Goal: Task Accomplishment & Management: Manage account settings

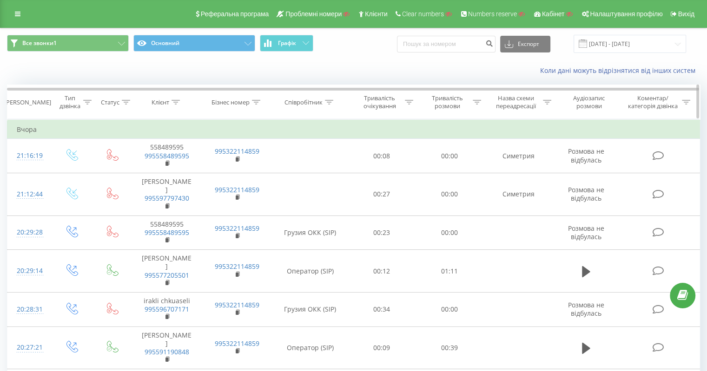
drag, startPoint x: 173, startPoint y: 100, endPoint x: 178, endPoint y: 119, distance: 19.2
click at [173, 100] on icon at bounding box center [176, 102] width 8 height 5
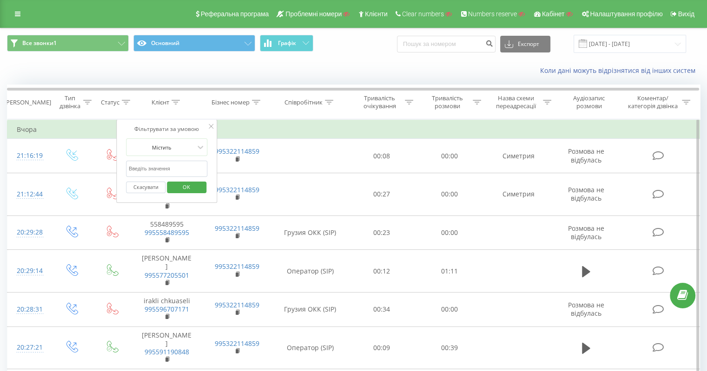
click at [176, 172] on input "text" at bounding box center [167, 169] width 82 height 16
type input "3217"
click button "OK" at bounding box center [187, 188] width 40 height 12
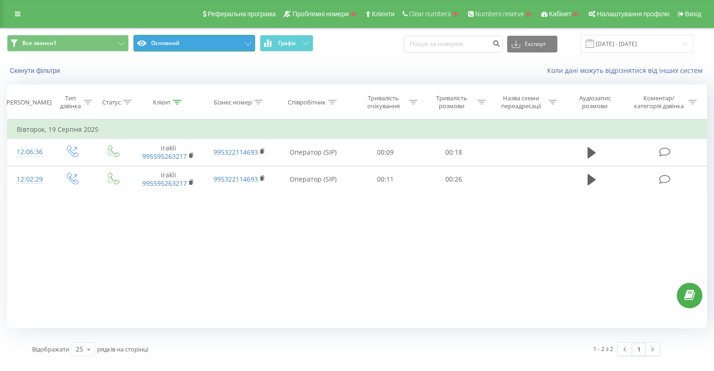
click at [212, 50] on button "Основний" at bounding box center [194, 43] width 122 height 17
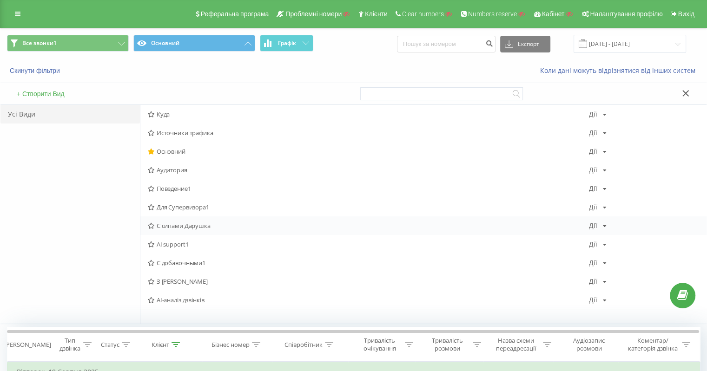
click at [188, 228] on span "С сипами Дарушка" at bounding box center [368, 226] width 441 height 7
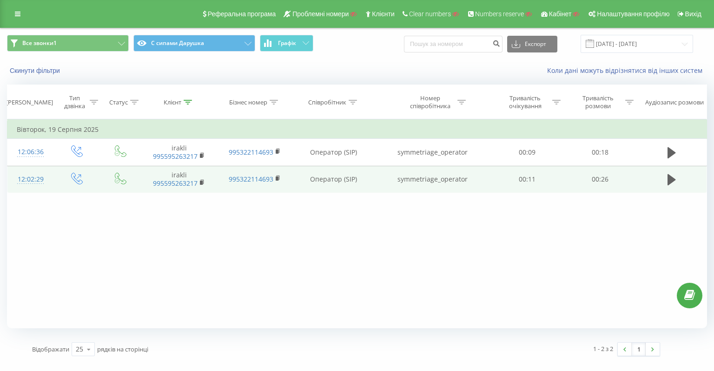
click at [409, 176] on td "symmetriage_operator" at bounding box center [432, 179] width 117 height 27
copy td "symmetriage_operator"
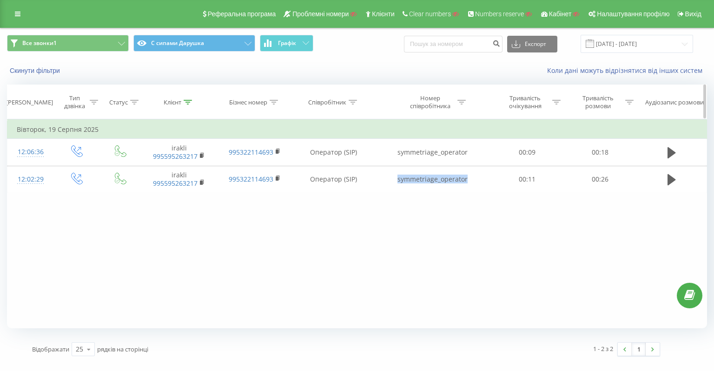
click at [191, 103] on icon at bounding box center [188, 102] width 8 height 5
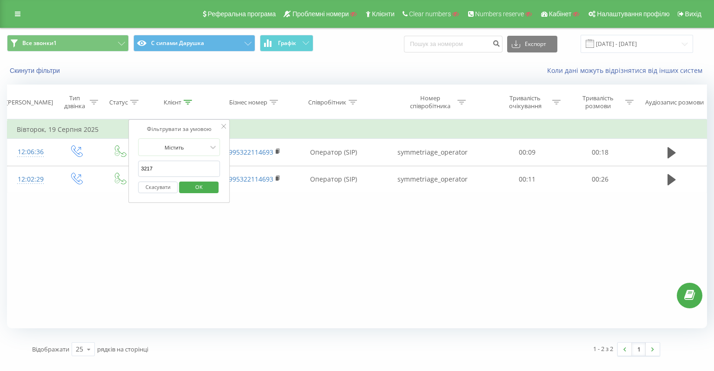
click at [155, 192] on button "Скасувати" at bounding box center [159, 188] width 40 height 12
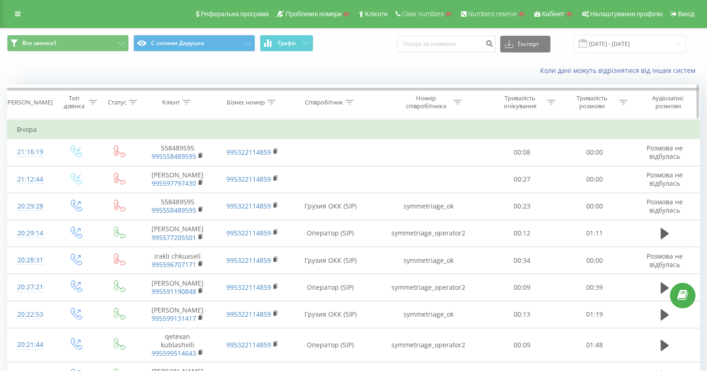
click at [461, 103] on icon at bounding box center [457, 102] width 8 height 5
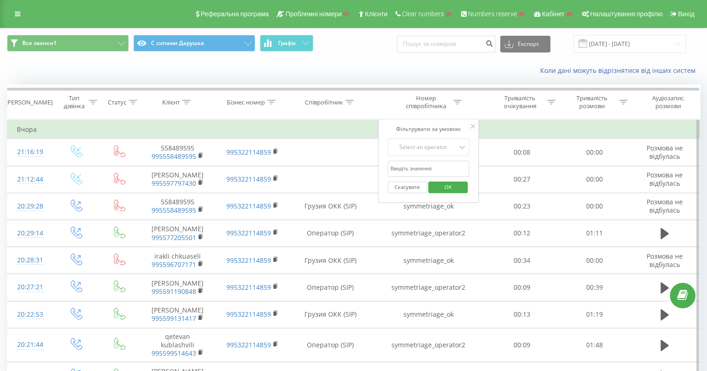
click at [436, 161] on input "text" at bounding box center [429, 169] width 82 height 16
paste input "symmetriage_operator"
type input "symmetriage_operator"
click at [436, 146] on div "Select an operator" at bounding box center [424, 147] width 66 height 7
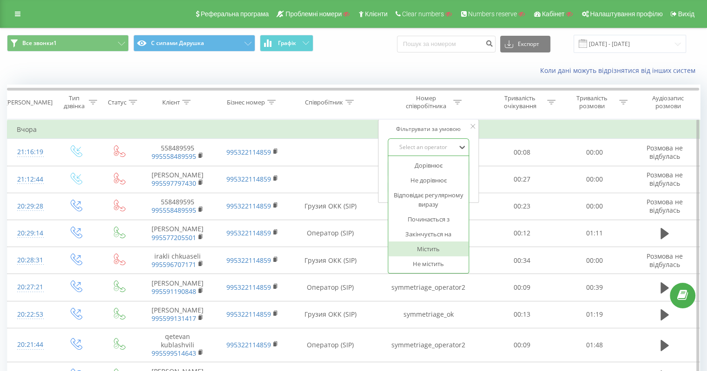
click at [431, 247] on div "Містить" at bounding box center [428, 249] width 81 height 15
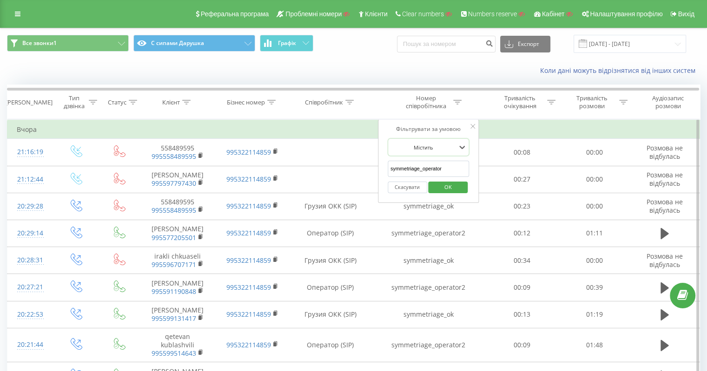
click at [446, 184] on span "OK" at bounding box center [448, 187] width 26 height 14
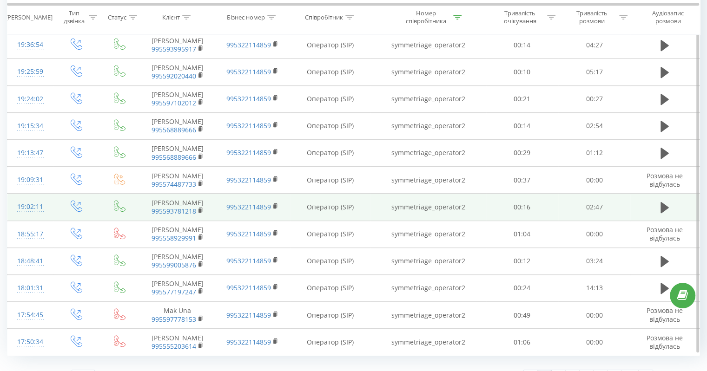
scroll to position [483, 0]
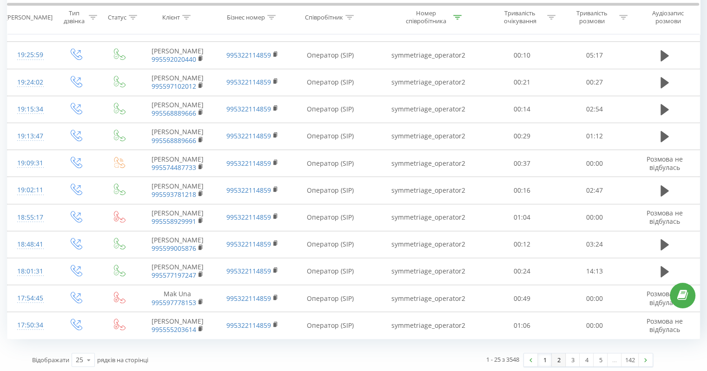
click at [555, 355] on link "2" at bounding box center [559, 360] width 14 height 13
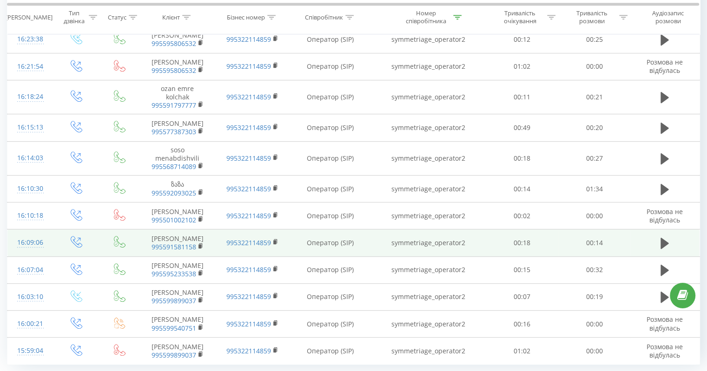
scroll to position [534, 0]
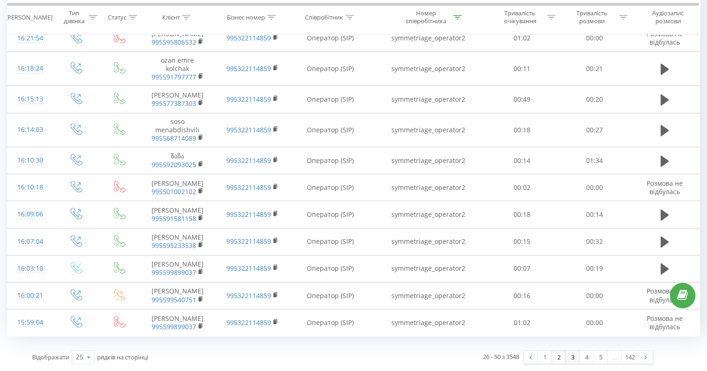
click at [570, 357] on link "3" at bounding box center [573, 357] width 14 height 13
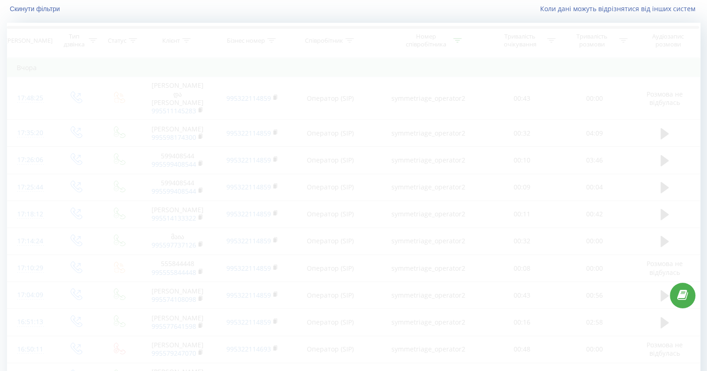
scroll to position [61, 0]
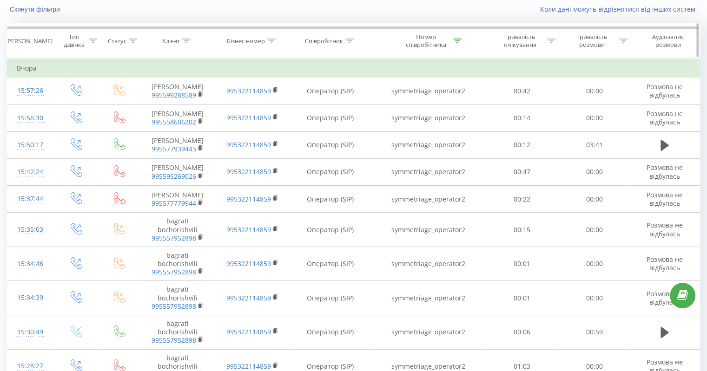
click at [455, 41] on icon at bounding box center [457, 41] width 8 height 5
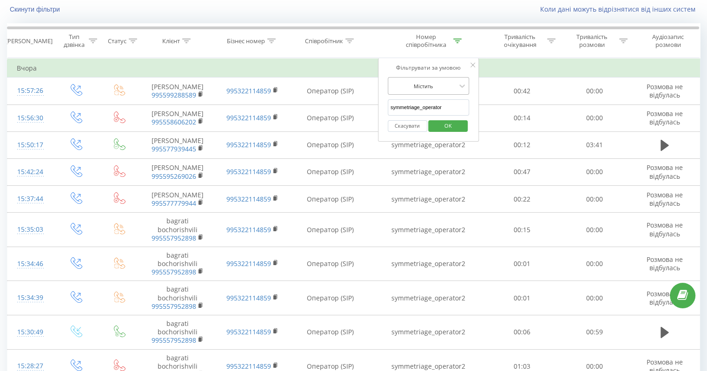
click at [443, 86] on div at bounding box center [424, 86] width 66 height 9
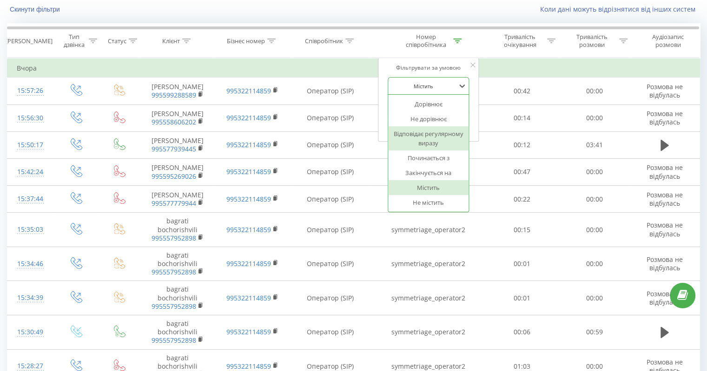
click at [437, 140] on div "Відповідає регулярному виразу" at bounding box center [428, 138] width 81 height 24
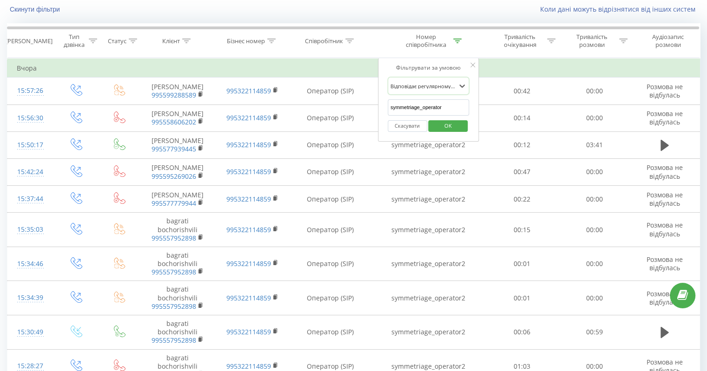
click at [446, 122] on span "OK" at bounding box center [448, 126] width 26 height 14
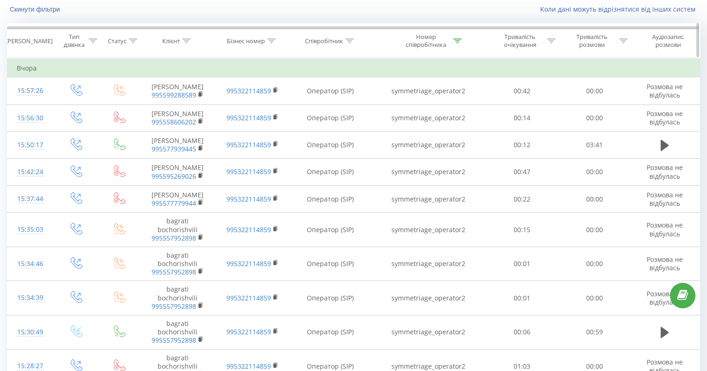
click at [457, 39] on icon at bounding box center [457, 41] width 8 height 5
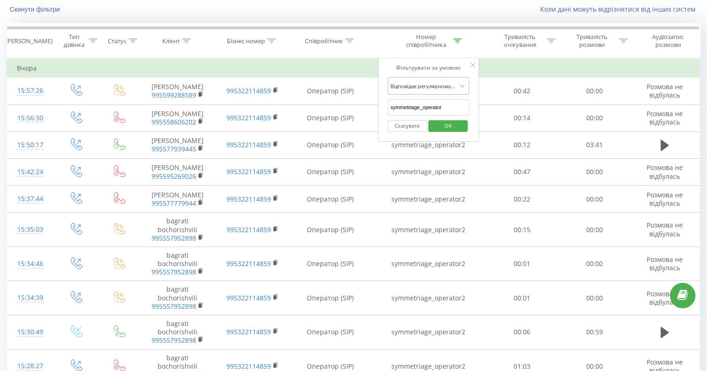
click at [453, 87] on div at bounding box center [424, 86] width 66 height 9
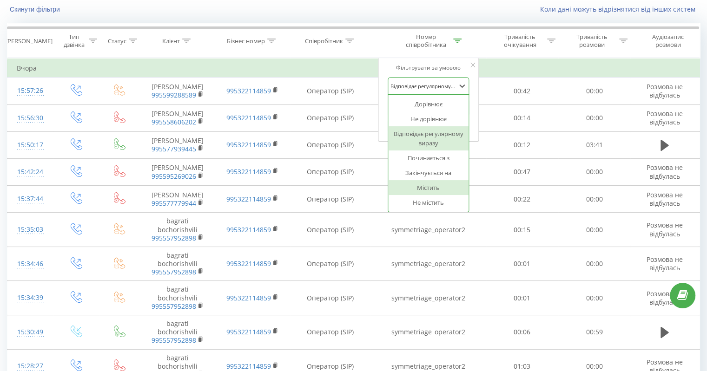
click at [427, 188] on div "Містить" at bounding box center [428, 187] width 81 height 15
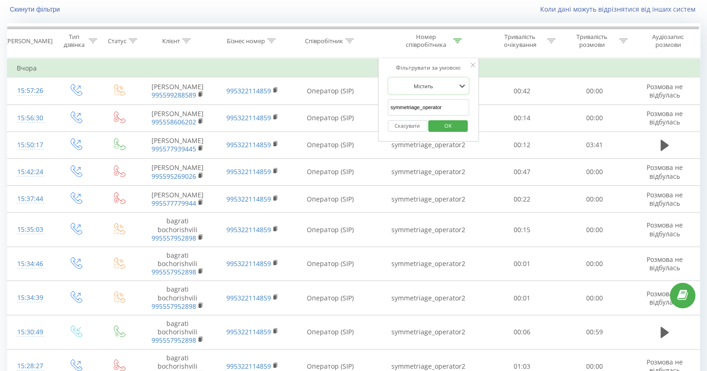
click at [444, 124] on span "OK" at bounding box center [448, 126] width 26 height 14
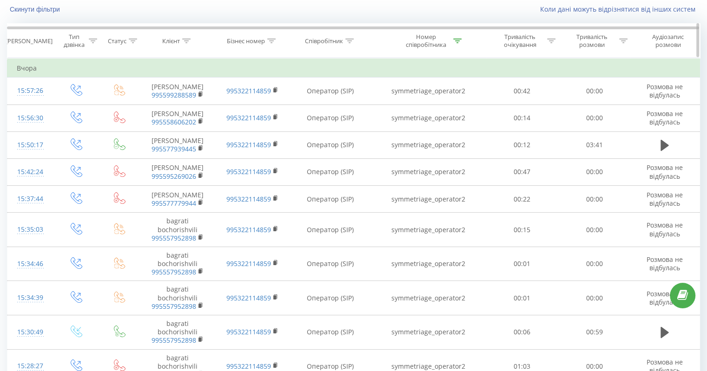
click at [456, 40] on icon at bounding box center [457, 41] width 8 height 5
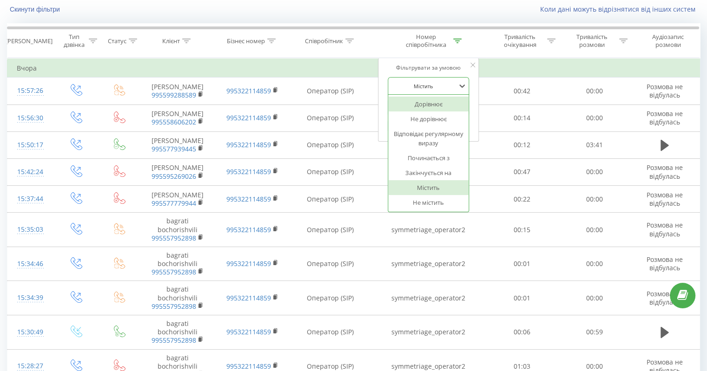
click at [441, 84] on div at bounding box center [424, 86] width 66 height 9
click at [444, 170] on div "Закінчується на" at bounding box center [428, 173] width 81 height 15
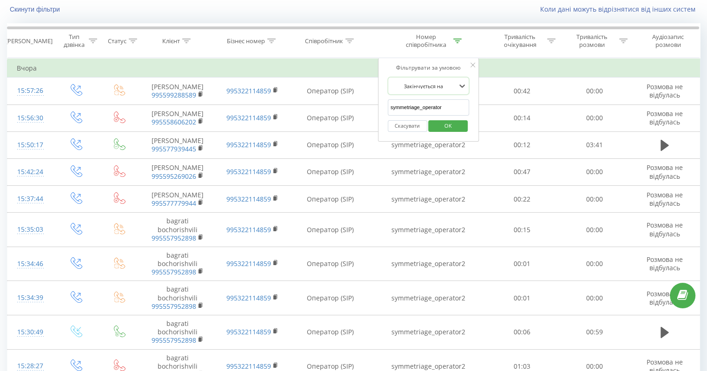
click at [435, 119] on div "Скасувати OK" at bounding box center [429, 126] width 82 height 21
click at [442, 129] on span "OK" at bounding box center [448, 126] width 26 height 14
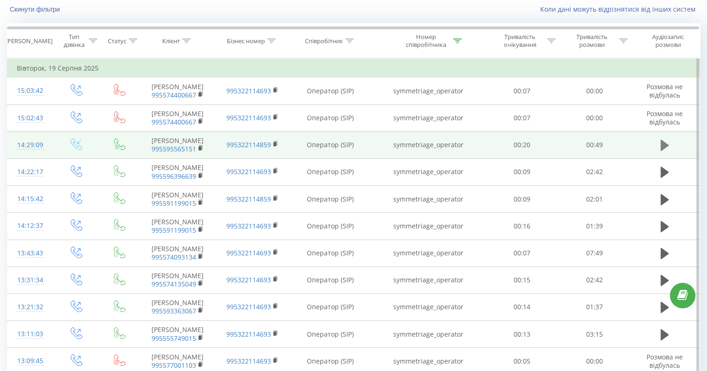
click at [666, 145] on icon at bounding box center [665, 145] width 8 height 11
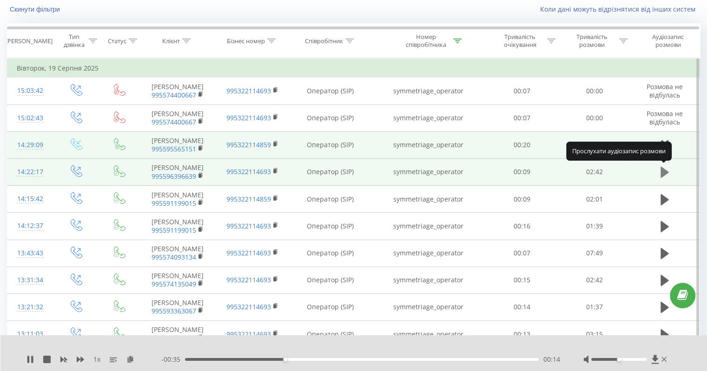
click at [662, 172] on icon at bounding box center [665, 172] width 8 height 11
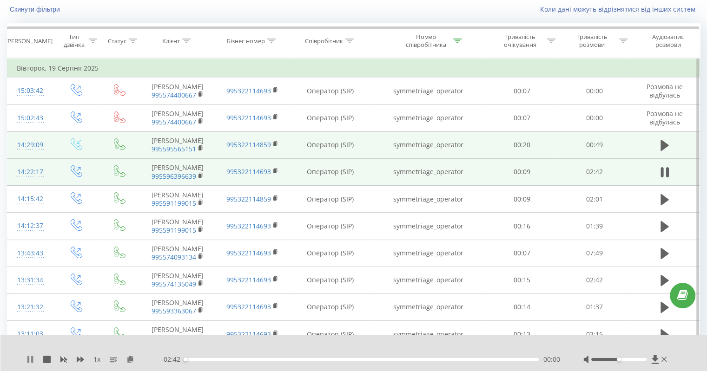
click at [32, 360] on icon at bounding box center [32, 359] width 2 height 7
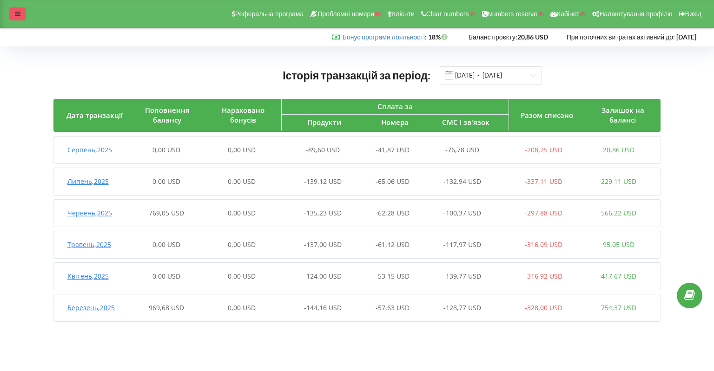
click at [19, 15] on icon at bounding box center [18, 14] width 6 height 7
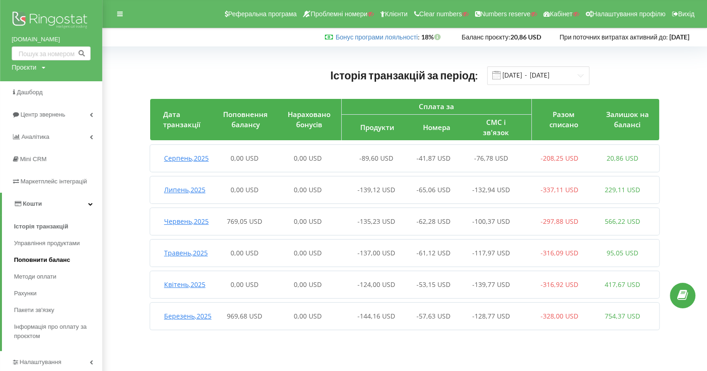
click at [58, 259] on span "Поповнити баланс" at bounding box center [42, 260] width 56 height 9
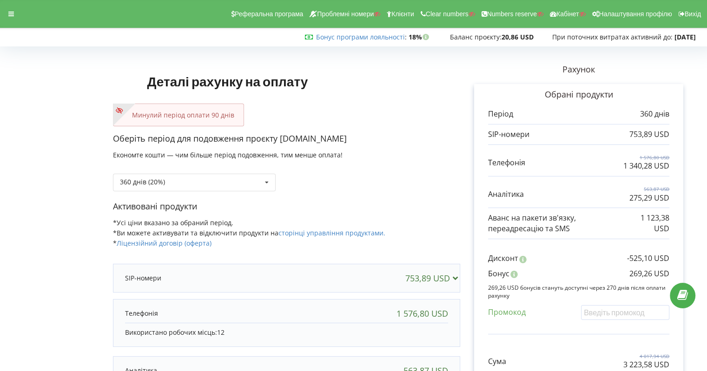
scroll to position [138, 0]
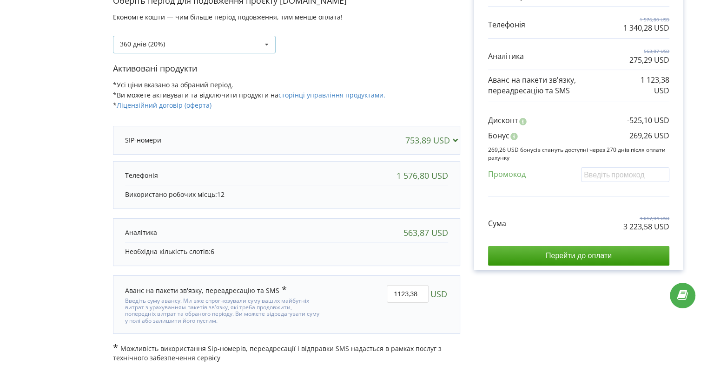
click at [166, 44] on div "360 днів (20%) Поповнити баланс без подовження" at bounding box center [194, 45] width 163 height 18
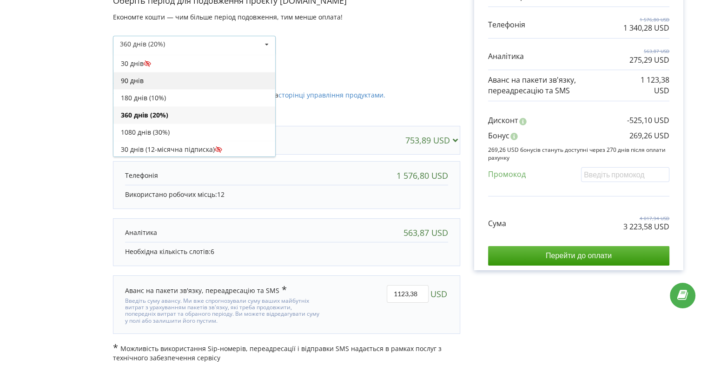
click at [142, 80] on div "90 днів" at bounding box center [194, 80] width 162 height 17
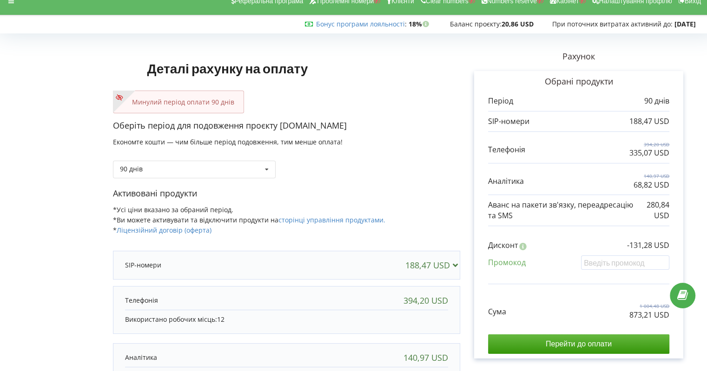
scroll to position [0, 0]
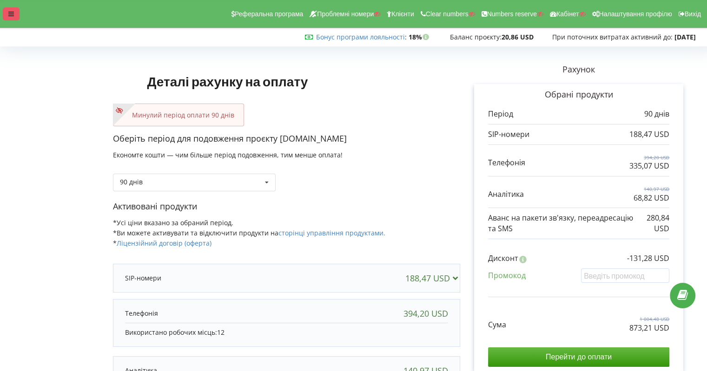
click at [13, 16] on icon at bounding box center [11, 14] width 6 height 7
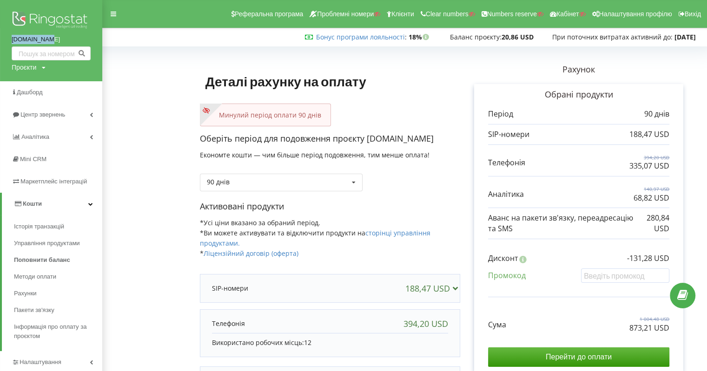
drag, startPoint x: 11, startPoint y: 39, endPoint x: 44, endPoint y: 43, distance: 33.7
click at [44, 43] on div "tk-laser.pl Проєкти Пошук" at bounding box center [51, 40] width 102 height 81
copy link "[DOMAIN_NAME]"
click at [31, 279] on span "Методи оплати" at bounding box center [36, 276] width 45 height 9
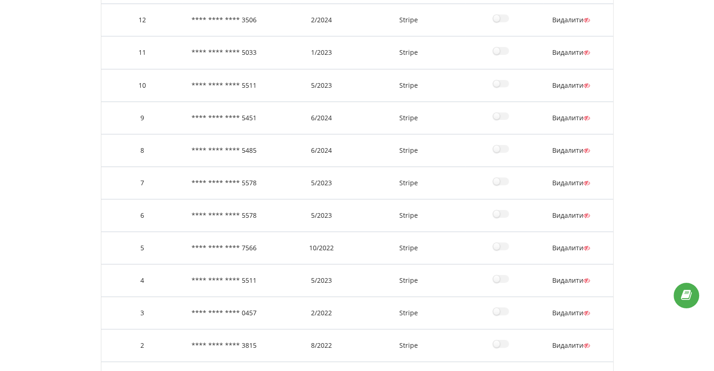
scroll to position [457, 0]
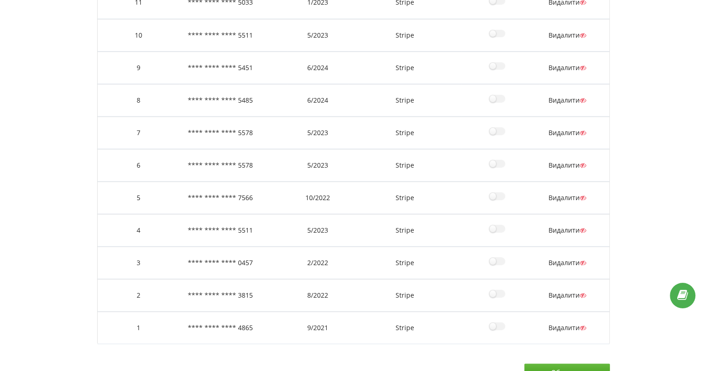
click at [559, 312] on td "Видалити" at bounding box center [575, 328] width 70 height 33
click at [560, 324] on span "Видалити" at bounding box center [568, 328] width 38 height 9
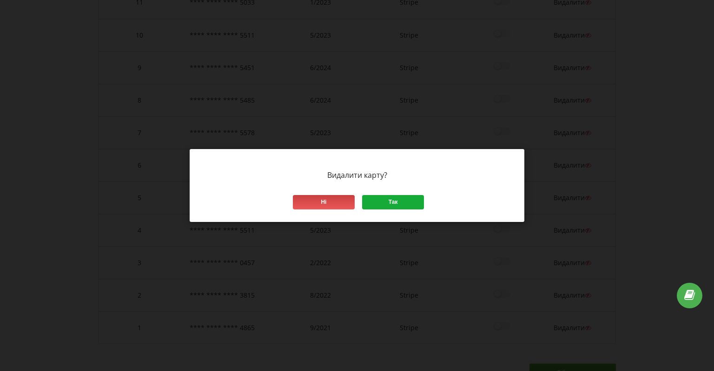
click at [391, 203] on div "Так" at bounding box center [393, 202] width 62 height 14
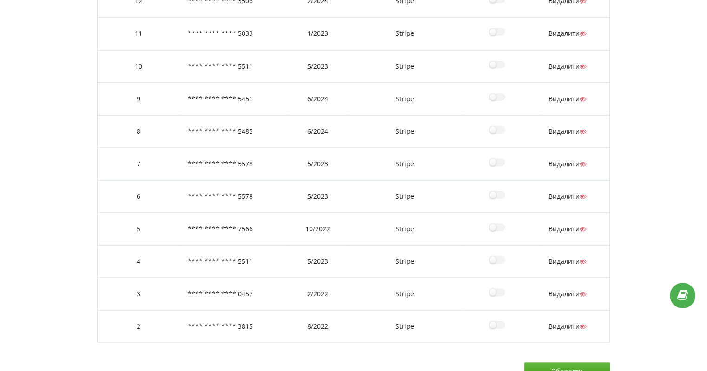
click at [558, 322] on span "Видалити" at bounding box center [568, 326] width 38 height 9
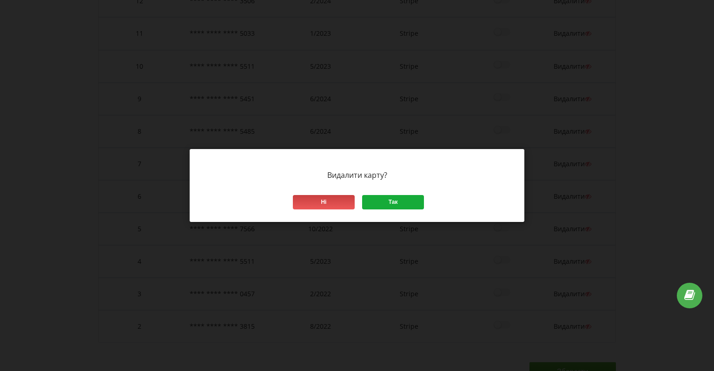
click at [400, 199] on div "Так" at bounding box center [393, 202] width 62 height 14
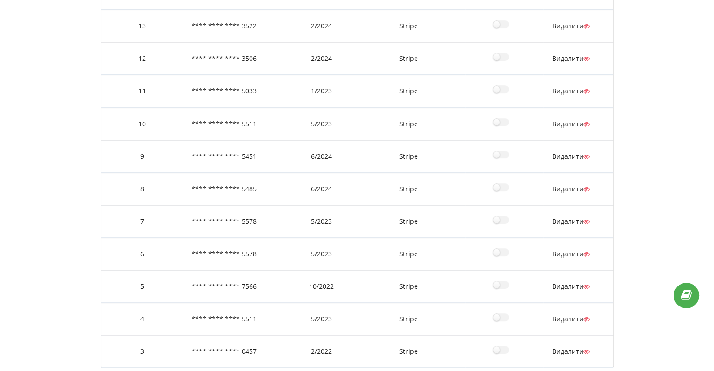
scroll to position [395, 0]
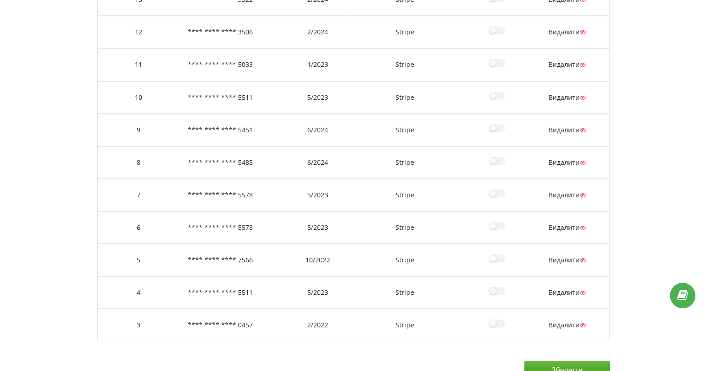
click at [563, 321] on span "Видалити" at bounding box center [568, 325] width 38 height 9
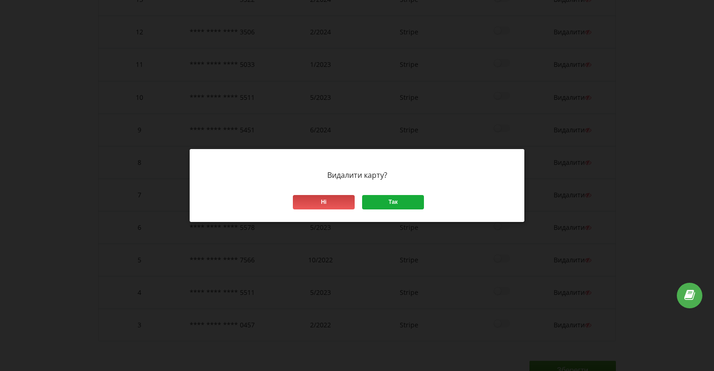
click at [374, 200] on div "Так" at bounding box center [393, 202] width 62 height 14
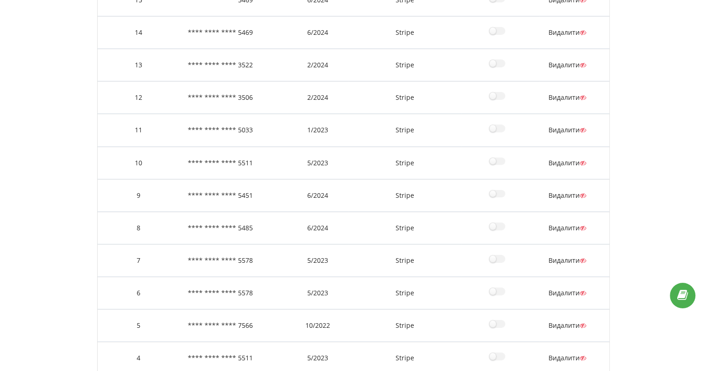
click at [557, 354] on span "Видалити" at bounding box center [568, 358] width 38 height 9
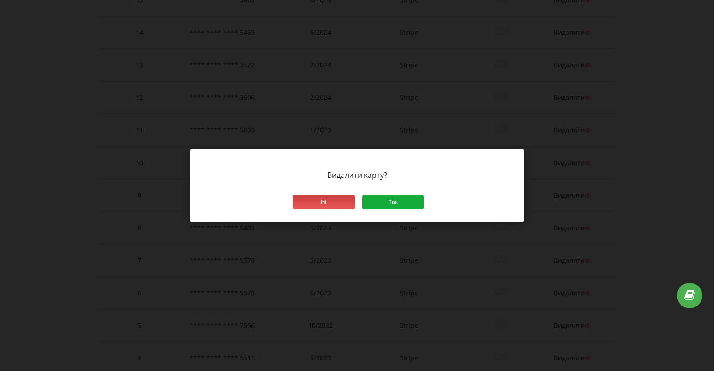
click at [413, 199] on div "Так" at bounding box center [393, 202] width 62 height 14
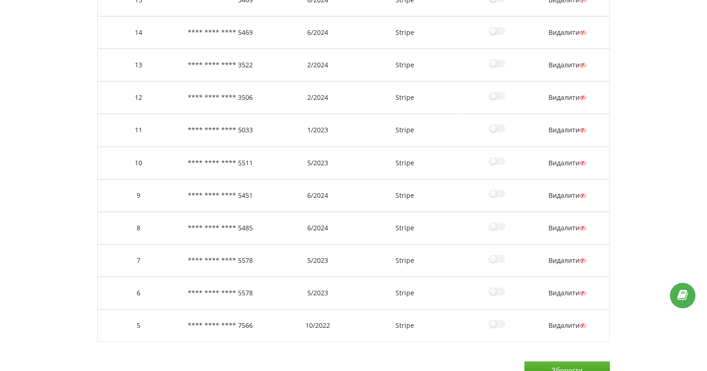
click at [575, 321] on span "Видалити" at bounding box center [568, 325] width 38 height 9
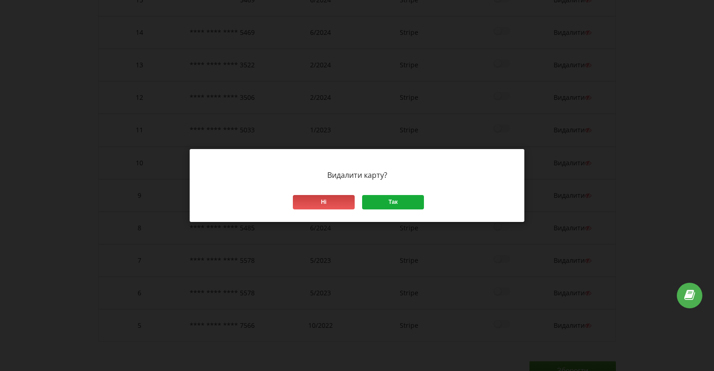
click at [403, 205] on div "Так" at bounding box center [393, 202] width 62 height 14
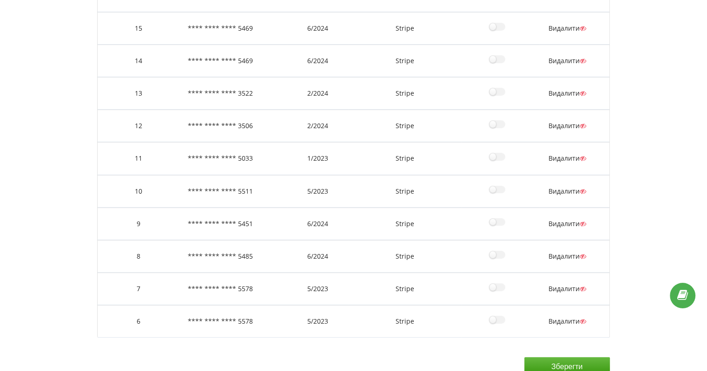
click at [565, 317] on span "Видалити" at bounding box center [568, 321] width 38 height 9
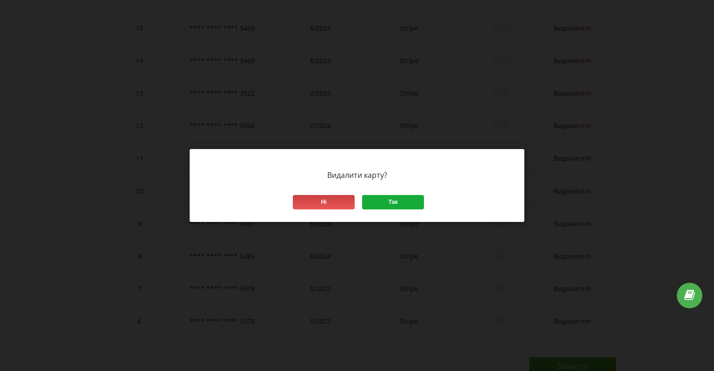
click at [394, 203] on div "Так" at bounding box center [393, 202] width 62 height 14
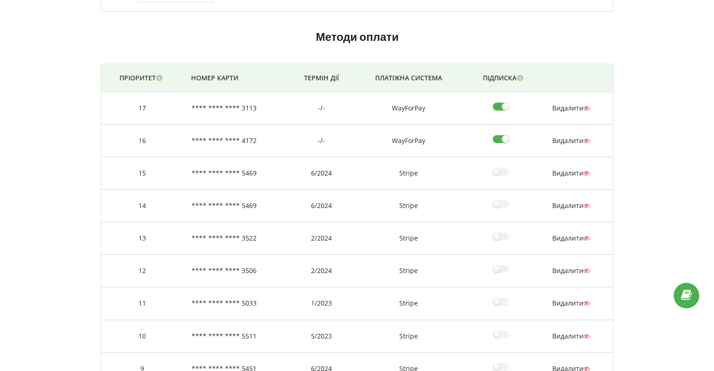
scroll to position [270, 0]
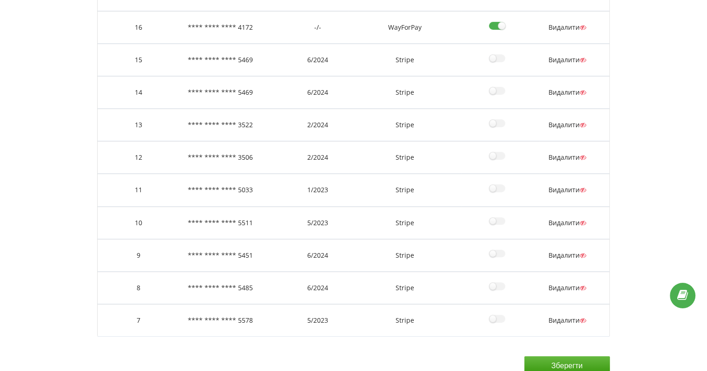
click at [571, 316] on span "Видалити" at bounding box center [568, 320] width 38 height 9
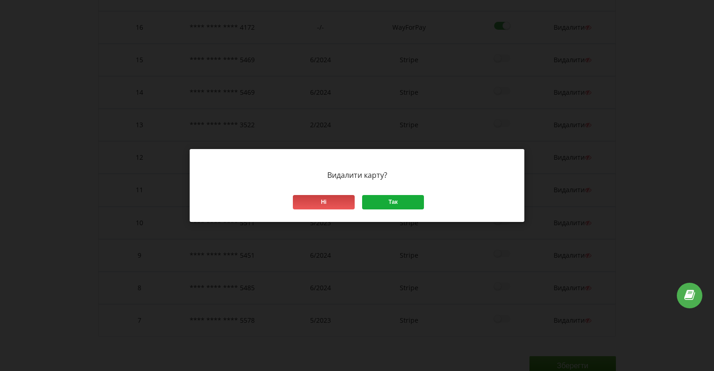
click at [390, 200] on div "Так" at bounding box center [393, 202] width 62 height 14
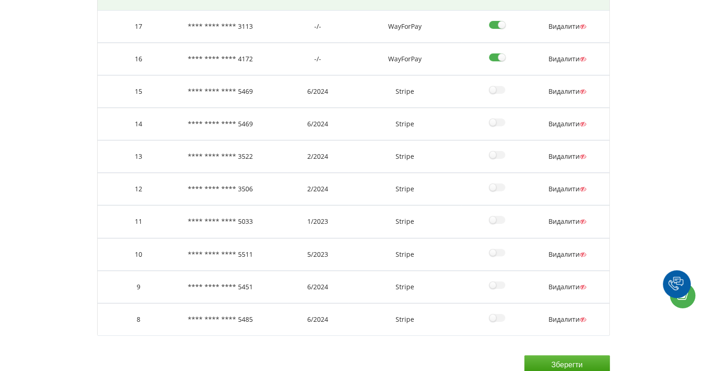
click at [564, 315] on span "Видалити" at bounding box center [568, 319] width 38 height 9
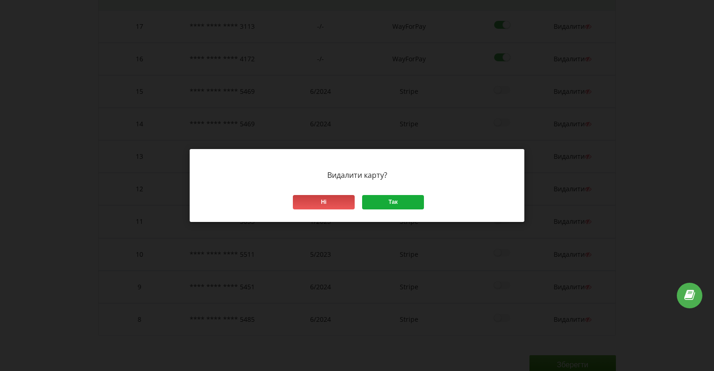
click at [407, 202] on div "Так" at bounding box center [393, 202] width 62 height 14
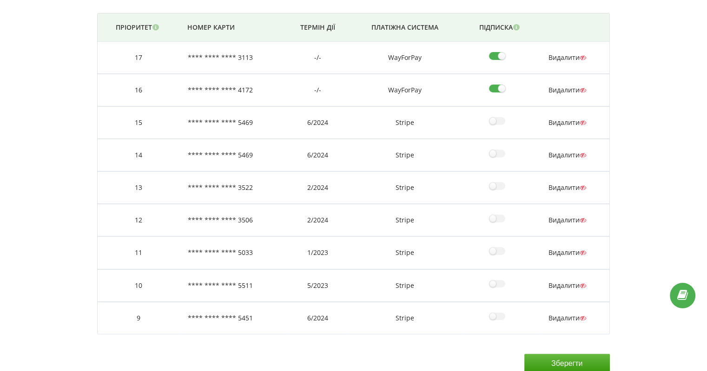
scroll to position [207, 0]
click at [571, 314] on span "Видалити" at bounding box center [568, 318] width 38 height 9
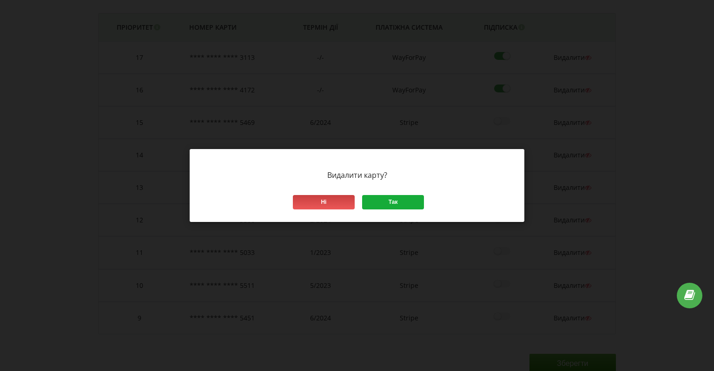
click at [385, 196] on div "Так" at bounding box center [393, 202] width 62 height 14
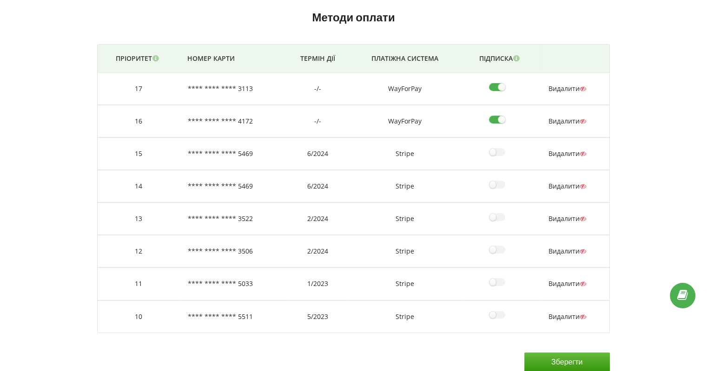
click at [562, 312] on span "Видалити" at bounding box center [568, 316] width 38 height 9
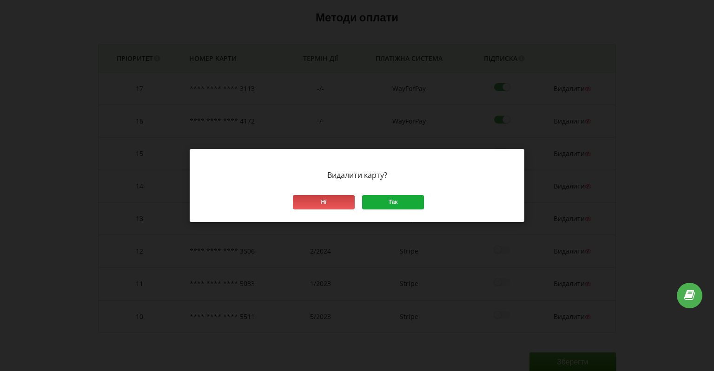
click at [392, 196] on div "Так" at bounding box center [393, 202] width 62 height 14
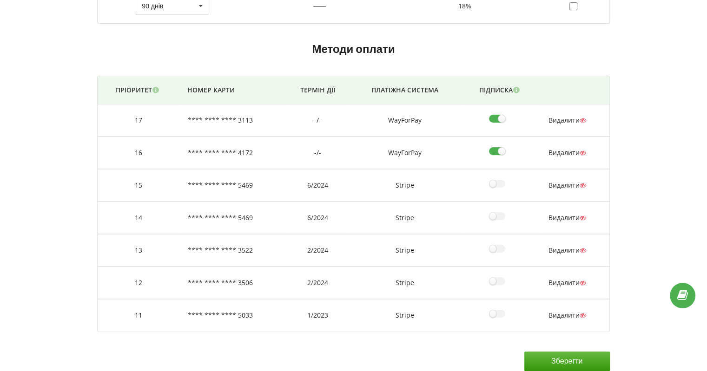
click at [560, 311] on span "Видалити" at bounding box center [568, 315] width 38 height 9
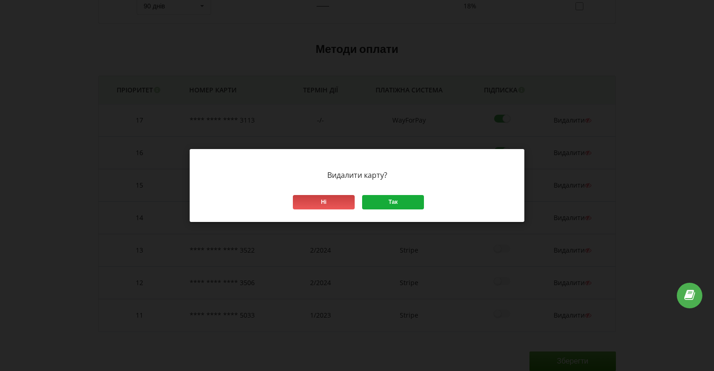
click at [409, 200] on div "Так" at bounding box center [393, 202] width 62 height 14
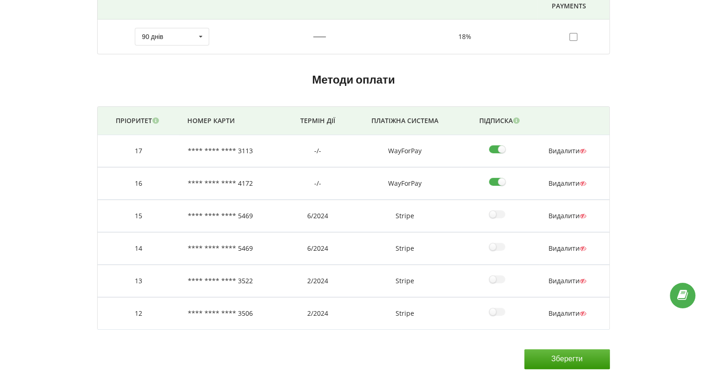
click at [563, 309] on span "Видалити" at bounding box center [568, 313] width 38 height 9
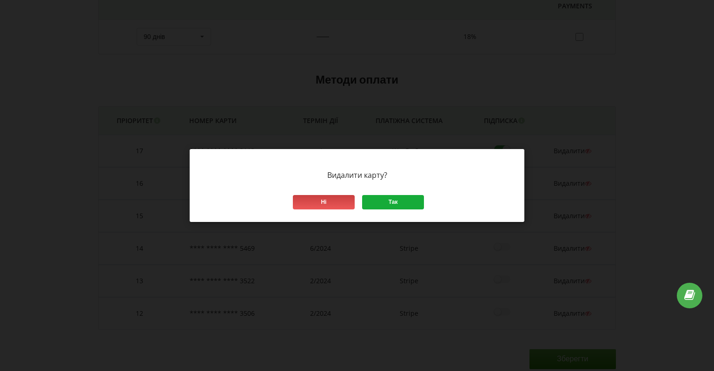
click at [384, 204] on div "Так" at bounding box center [393, 202] width 62 height 14
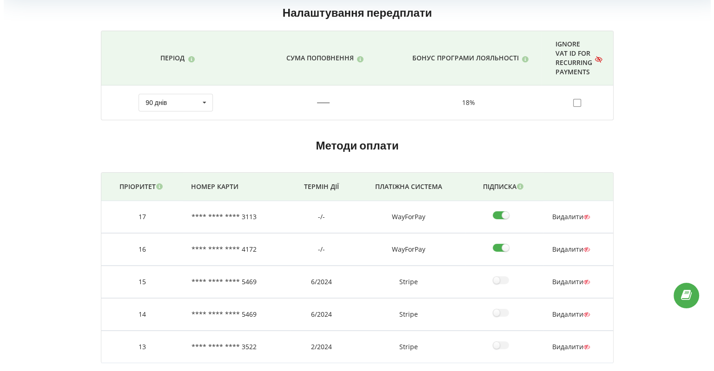
scroll to position [82, 0]
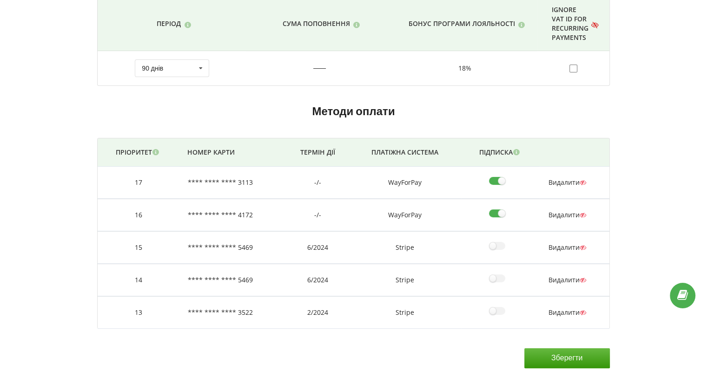
drag, startPoint x: 561, startPoint y: 308, endPoint x: 539, endPoint y: 308, distance: 21.4
click at [562, 308] on span "Видалити" at bounding box center [568, 312] width 38 height 9
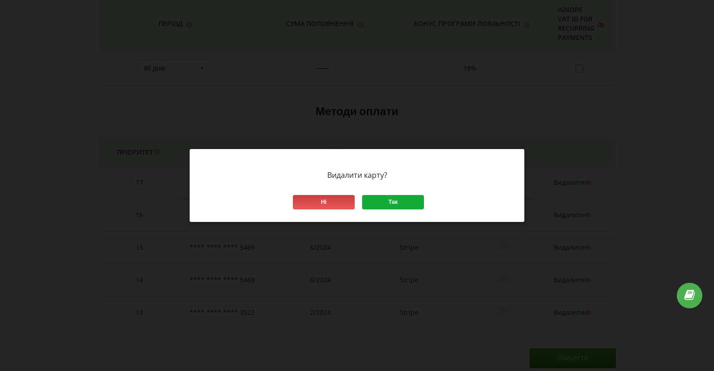
click at [402, 204] on div "Так" at bounding box center [393, 202] width 62 height 14
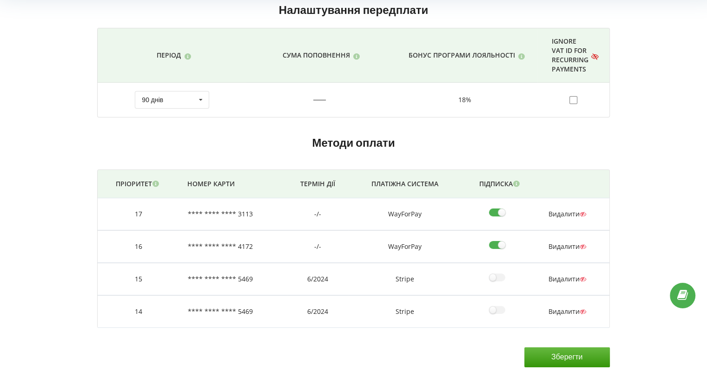
click at [563, 309] on span "Видалити" at bounding box center [568, 311] width 38 height 9
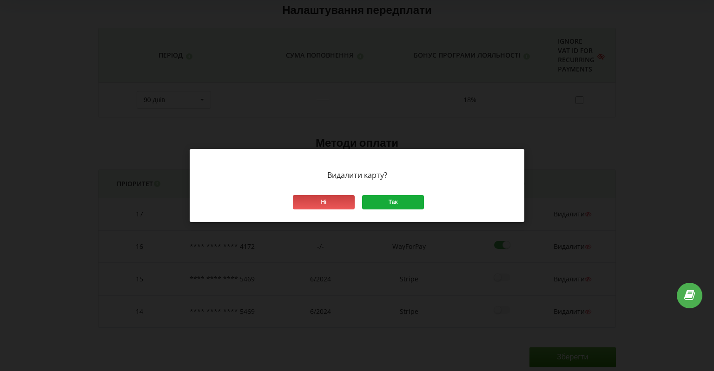
click at [396, 204] on div "Так" at bounding box center [393, 202] width 62 height 14
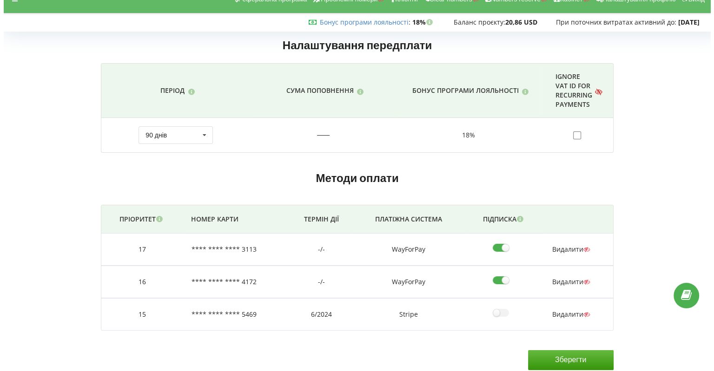
scroll to position [19, 0]
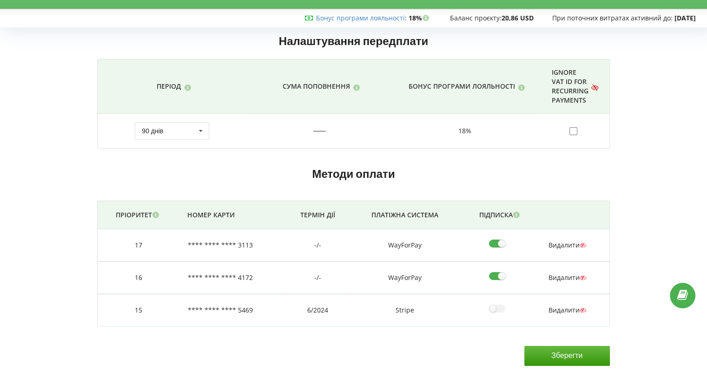
click at [562, 309] on span "Видалити" at bounding box center [568, 310] width 38 height 9
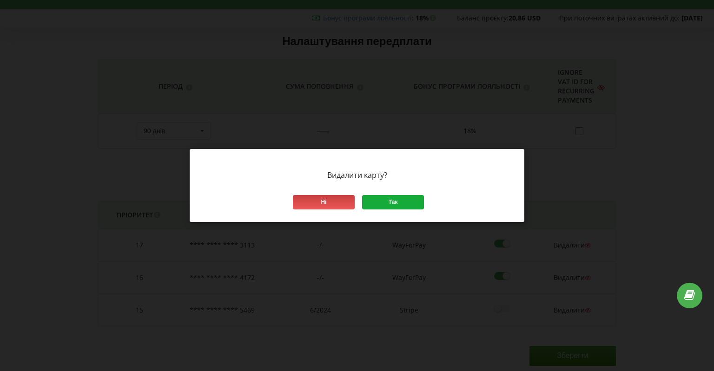
click at [402, 203] on div "Так" at bounding box center [393, 202] width 62 height 14
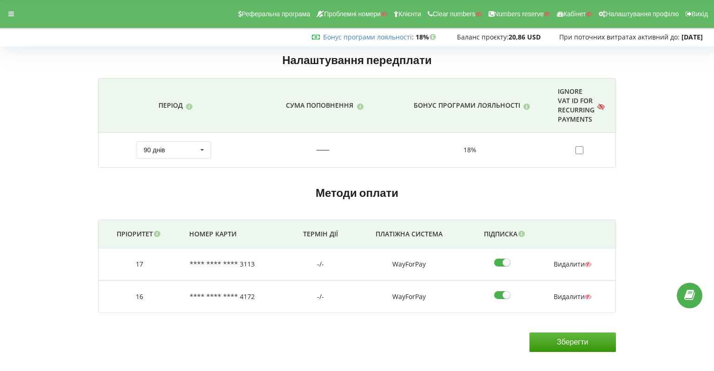
click at [580, 339] on input "Зберегти" at bounding box center [573, 343] width 86 height 20
click at [14, 16] on div at bounding box center [11, 13] width 17 height 13
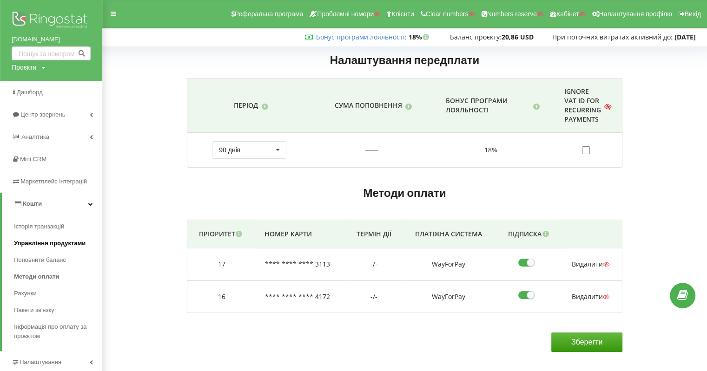
click at [42, 243] on span "Управління продуктами" at bounding box center [50, 243] width 72 height 9
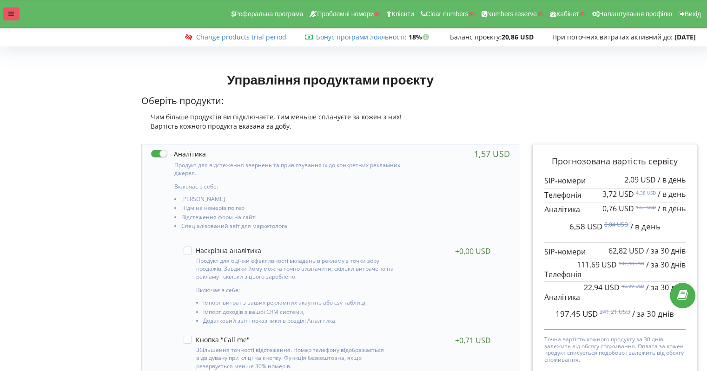
click at [7, 20] on div at bounding box center [11, 13] width 17 height 13
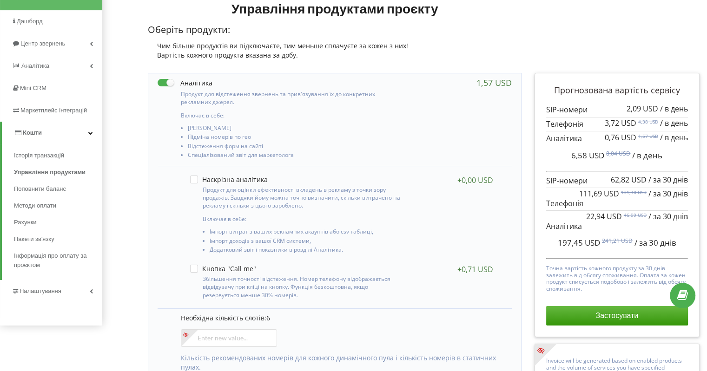
scroll to position [139, 0]
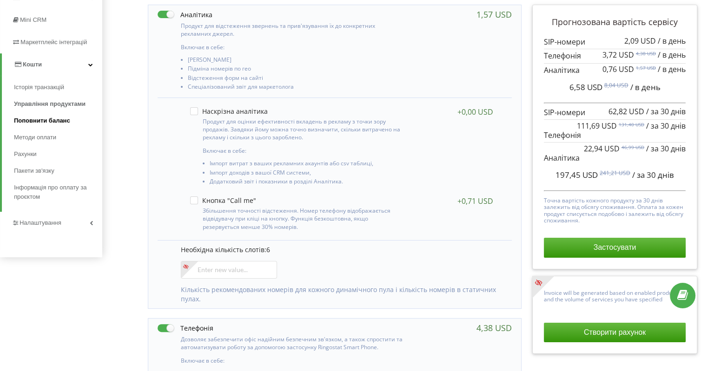
click at [43, 120] on span "Поповнити баланс" at bounding box center [42, 120] width 56 height 9
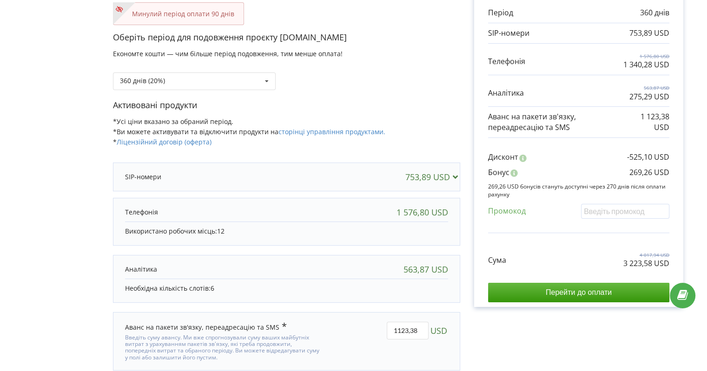
scroll to position [138, 0]
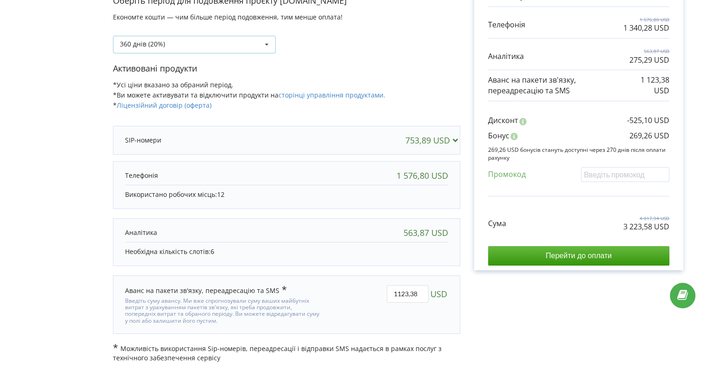
click at [160, 42] on div "360 днів (20%)" at bounding box center [142, 44] width 45 height 7
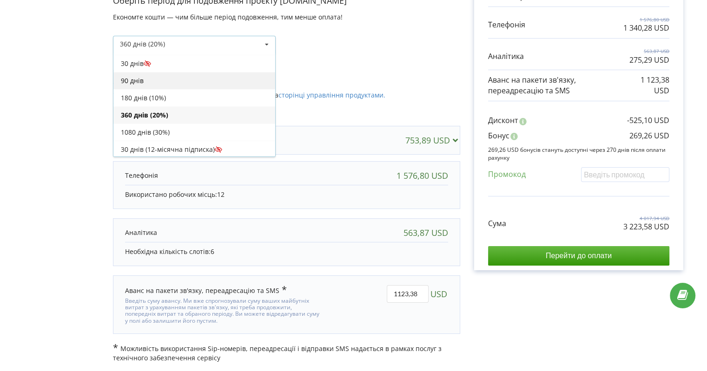
click at [138, 80] on div "90 днів" at bounding box center [194, 80] width 162 height 17
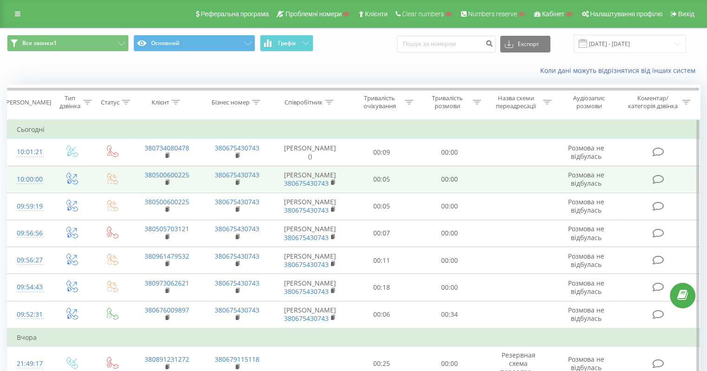
click at [72, 179] on icon at bounding box center [72, 179] width 12 height 12
click at [41, 176] on div "10:00:00" at bounding box center [29, 180] width 25 height 18
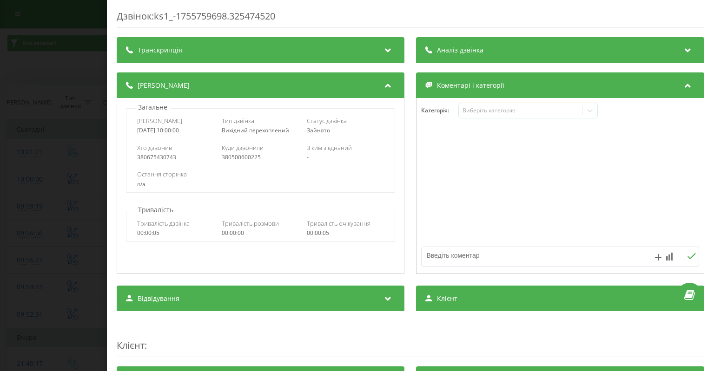
click at [53, 183] on div "Дзвінок : ks1_-1755759698.325474520 Транскрипція Для AI-аналізу майбутніх дзвін…" at bounding box center [357, 185] width 714 height 371
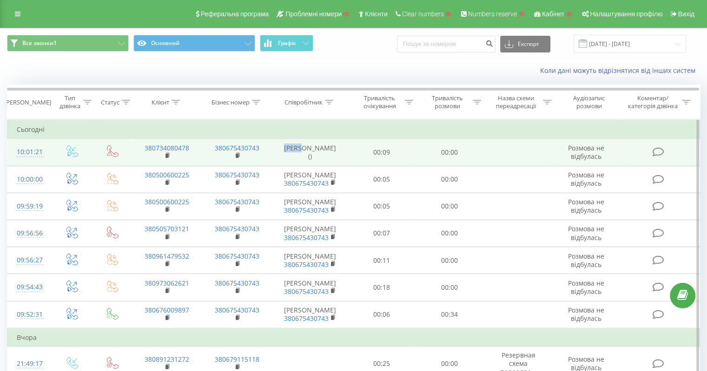
drag, startPoint x: 289, startPoint y: 153, endPoint x: 309, endPoint y: 153, distance: 20.0
click at [309, 153] on td "[PERSON_NAME] ()" at bounding box center [310, 152] width 76 height 27
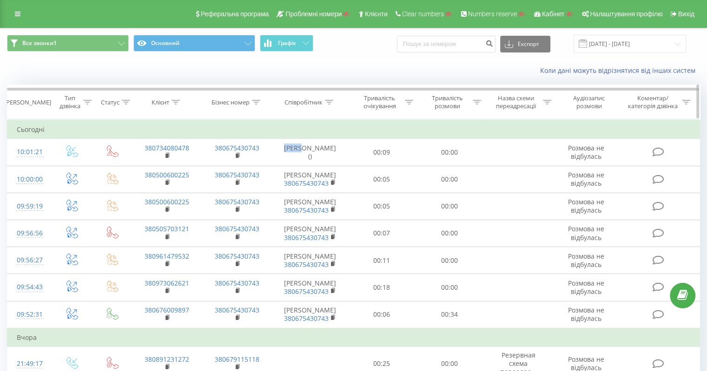
copy td "Чабан"
click at [331, 102] on icon at bounding box center [329, 102] width 8 height 5
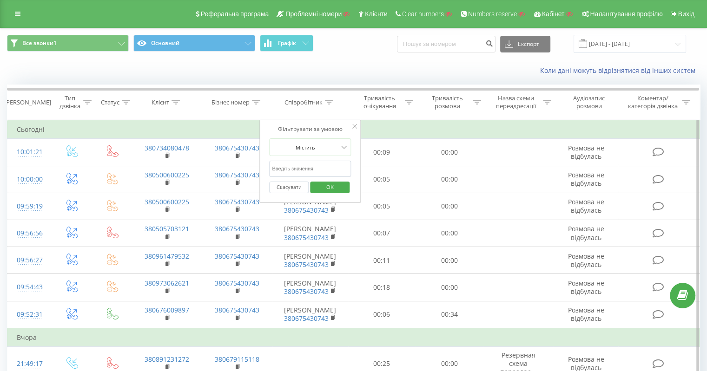
click at [308, 170] on input "text" at bounding box center [310, 169] width 82 height 16
paste input "Чабан"
type input "Чабан"
click at [326, 187] on span "OK" at bounding box center [330, 187] width 26 height 14
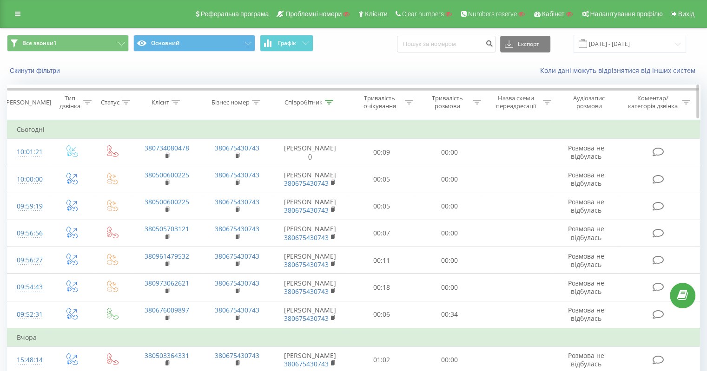
click at [90, 101] on icon at bounding box center [87, 102] width 8 height 5
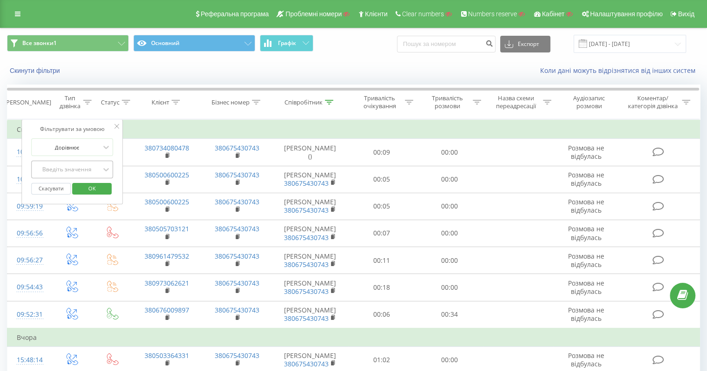
click at [75, 164] on div "Введіть значення" at bounding box center [67, 170] width 68 height 14
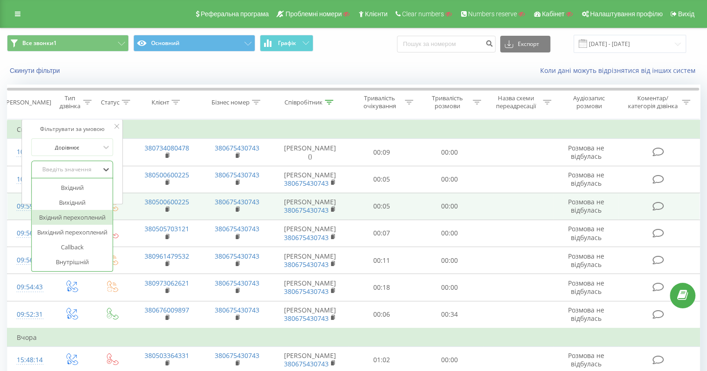
click at [81, 219] on div "Вхідний перехоплений" at bounding box center [72, 217] width 81 height 15
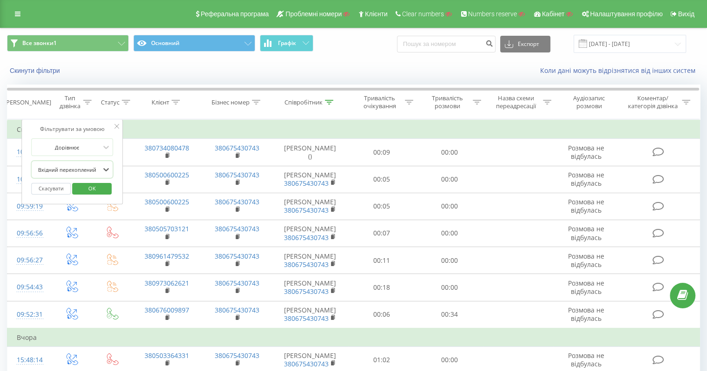
click at [91, 188] on span "OK" at bounding box center [92, 188] width 26 height 14
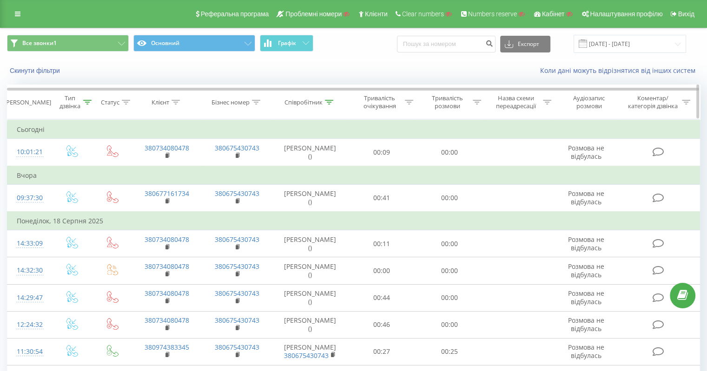
click at [86, 102] on icon at bounding box center [87, 102] width 8 height 5
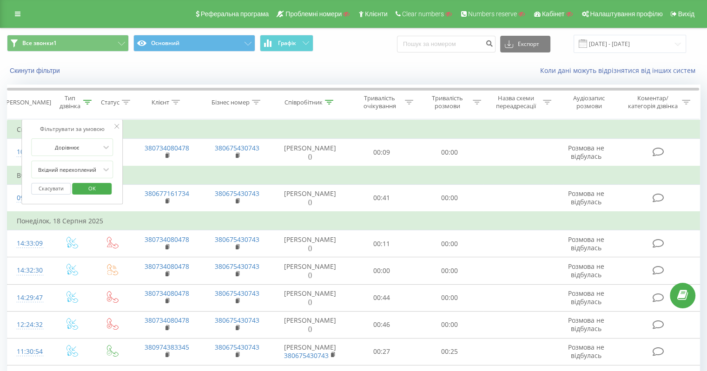
click at [59, 189] on button "Скасувати" at bounding box center [51, 189] width 40 height 12
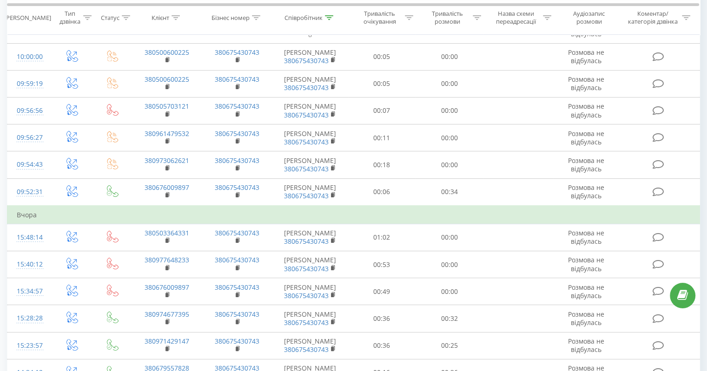
scroll to position [30, 0]
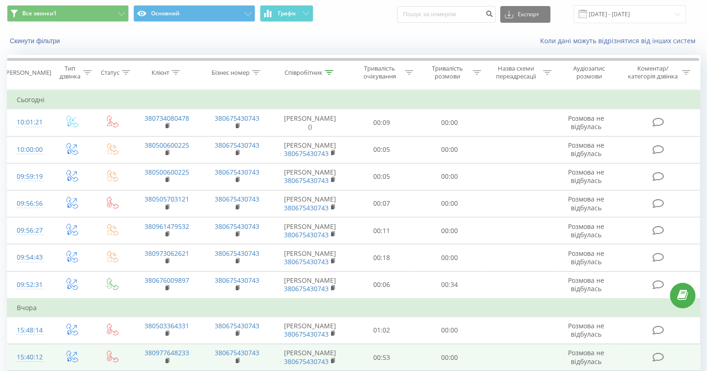
click at [431, 368] on td "00:00" at bounding box center [449, 358] width 67 height 27
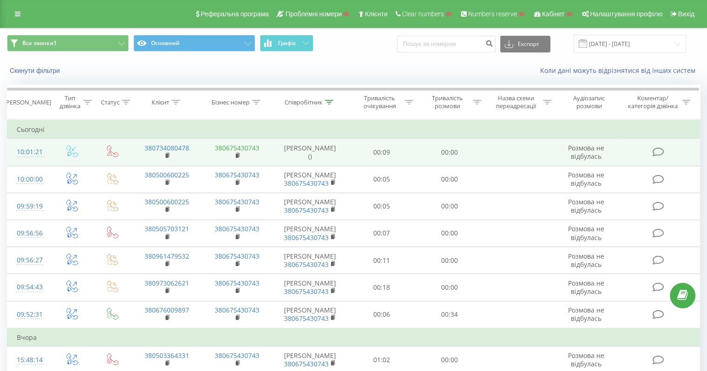
click at [249, 148] on link "380675430743" at bounding box center [237, 148] width 45 height 9
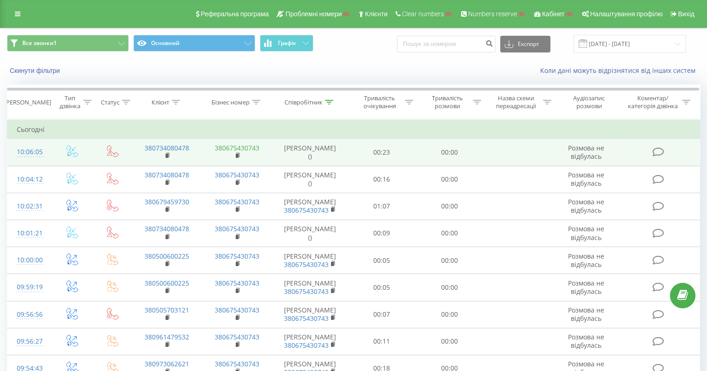
click at [231, 144] on link "380675430743" at bounding box center [237, 148] width 45 height 9
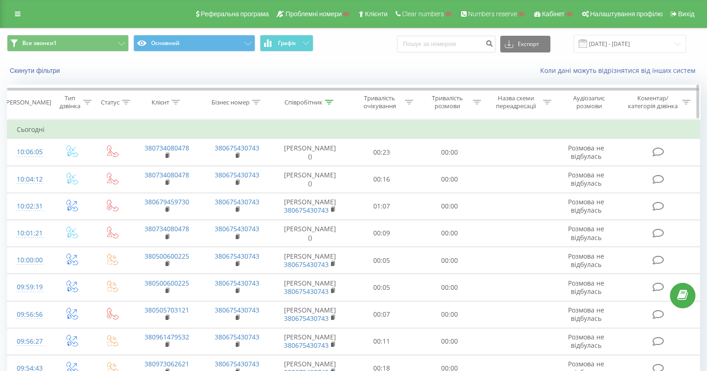
click at [86, 103] on icon at bounding box center [87, 102] width 8 height 5
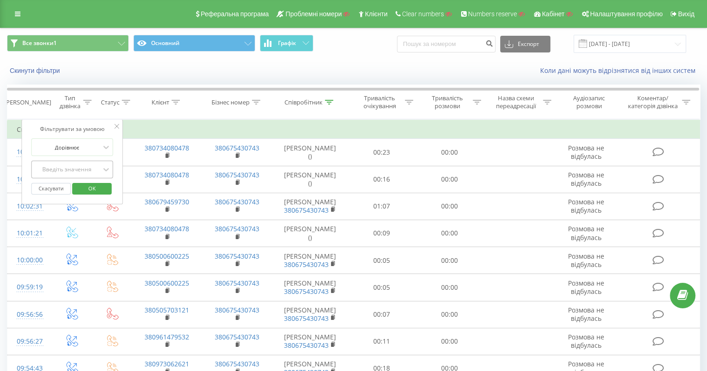
click at [78, 167] on div "Введіть значення" at bounding box center [67, 169] width 66 height 7
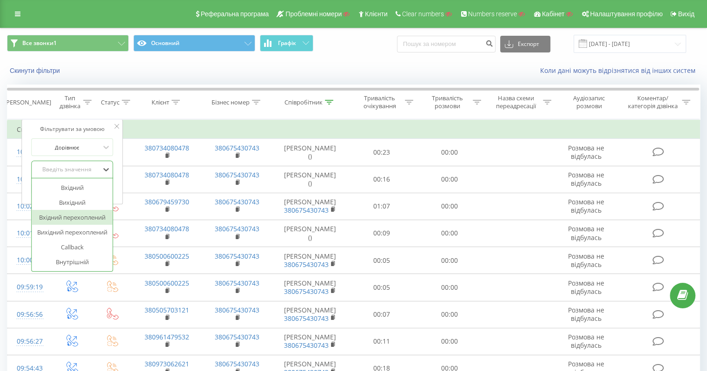
click at [80, 219] on div "Вхідний перехоплений" at bounding box center [72, 217] width 81 height 15
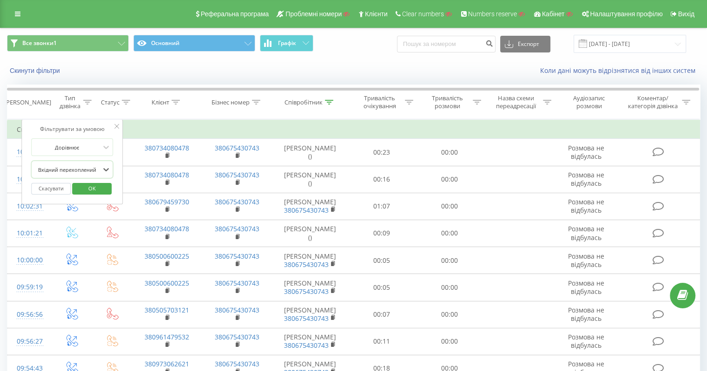
click at [95, 191] on span "OK" at bounding box center [92, 188] width 26 height 14
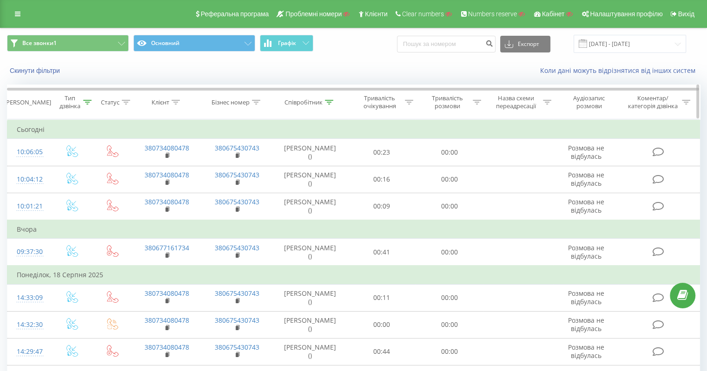
click at [86, 101] on icon at bounding box center [87, 102] width 8 height 5
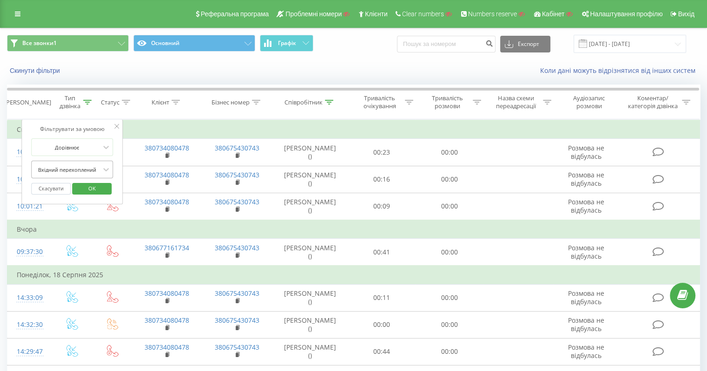
click at [64, 172] on div at bounding box center [67, 170] width 66 height 9
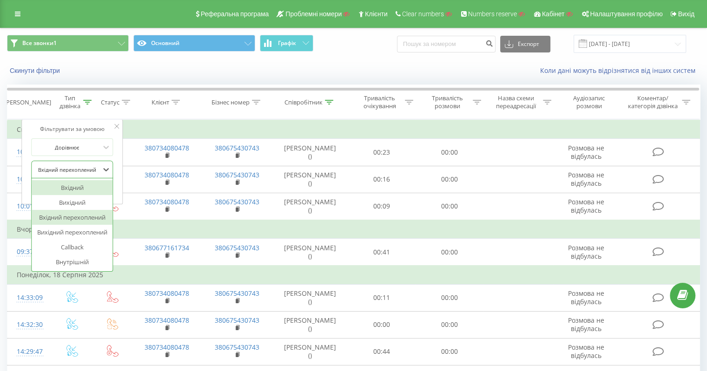
click at [63, 185] on div "Вхідний" at bounding box center [72, 187] width 81 height 15
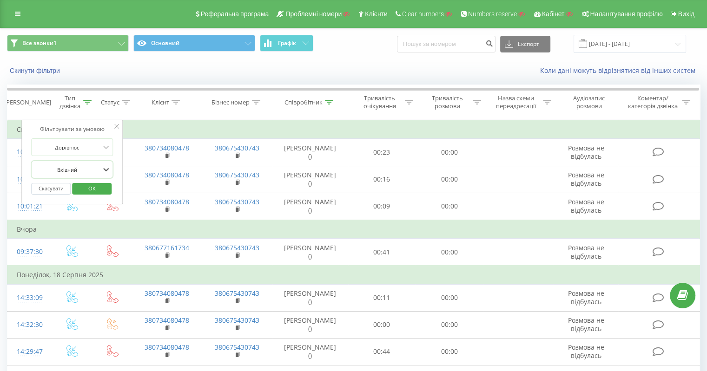
click at [85, 166] on div at bounding box center [67, 170] width 66 height 9
click at [81, 130] on div "Фільтрувати за умовою" at bounding box center [72, 129] width 82 height 9
click at [49, 191] on button "Скасувати" at bounding box center [51, 189] width 40 height 12
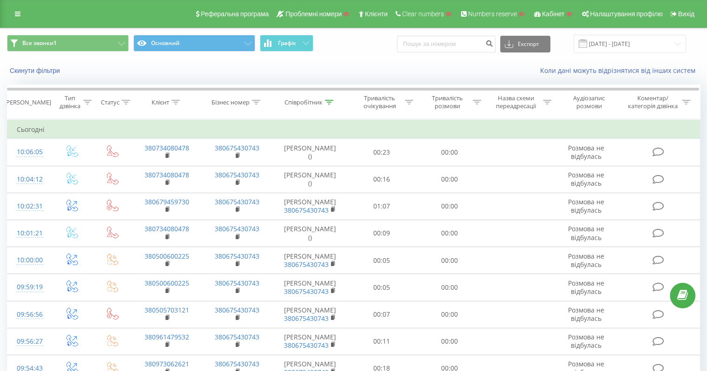
click at [19, 18] on link at bounding box center [17, 13] width 17 height 13
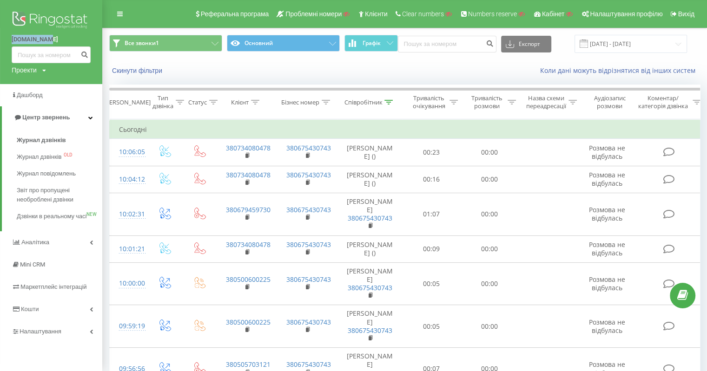
drag, startPoint x: 9, startPoint y: 40, endPoint x: 48, endPoint y: 38, distance: 39.1
click at [48, 38] on div "olis.com.ua Проекти Пошук" at bounding box center [51, 42] width 102 height 84
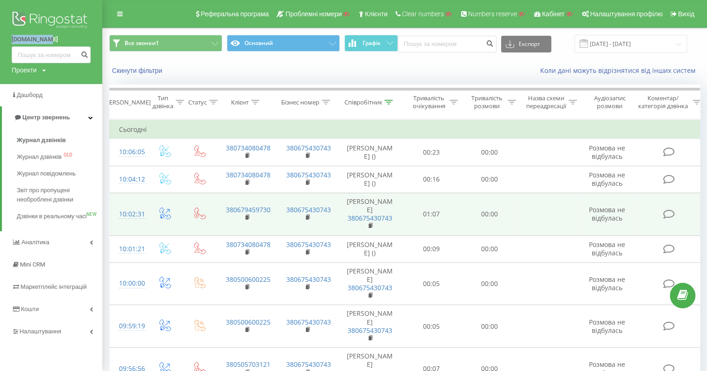
copy link "[DOMAIN_NAME]"
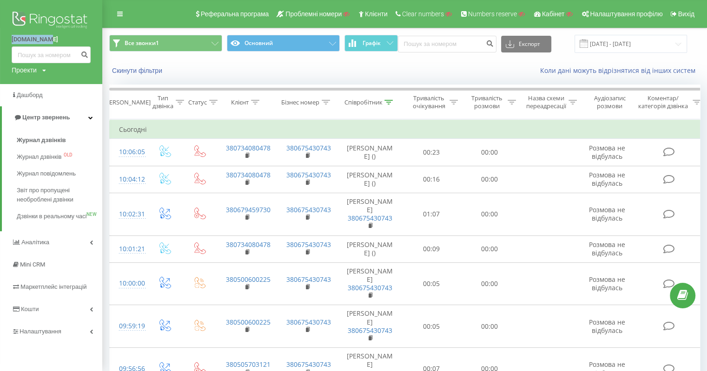
drag, startPoint x: 487, startPoint y: 367, endPoint x: 491, endPoint y: 371, distance: 5.6
click at [112, 12] on link at bounding box center [120, 13] width 17 height 13
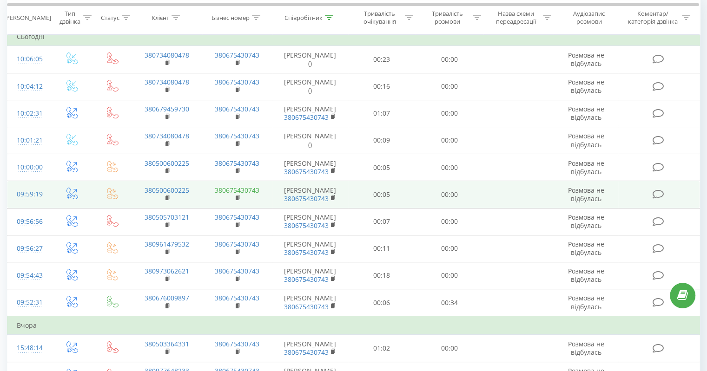
scroll to position [46, 0]
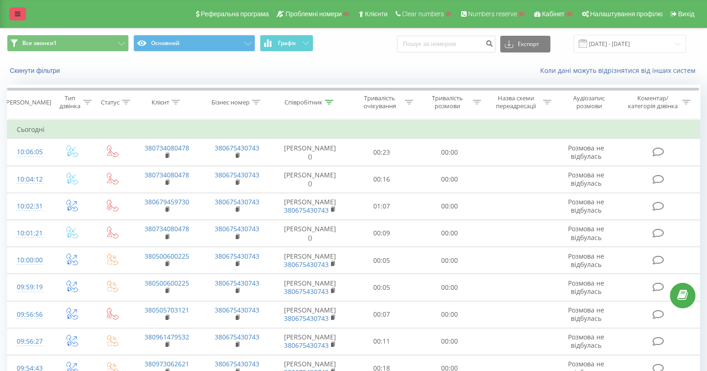
click at [14, 14] on link at bounding box center [17, 13] width 17 height 13
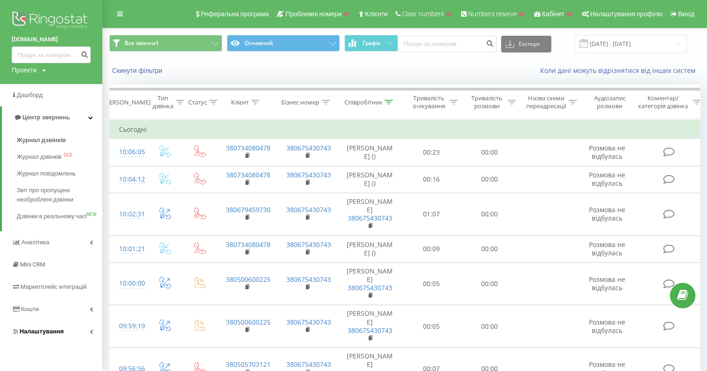
click at [37, 335] on span "Налаштування" at bounding box center [42, 331] width 44 height 7
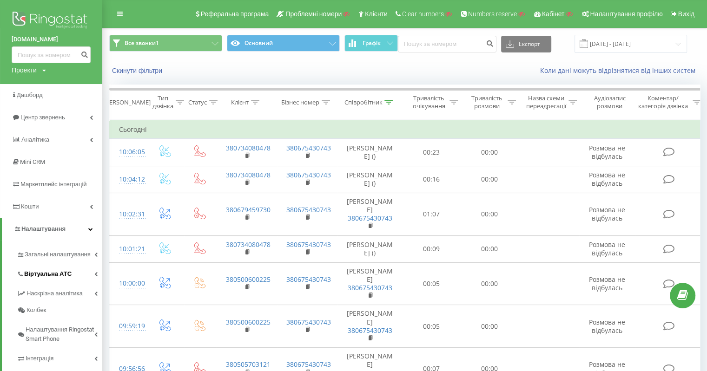
click at [64, 271] on span "Віртуальна АТС" at bounding box center [47, 274] width 47 height 9
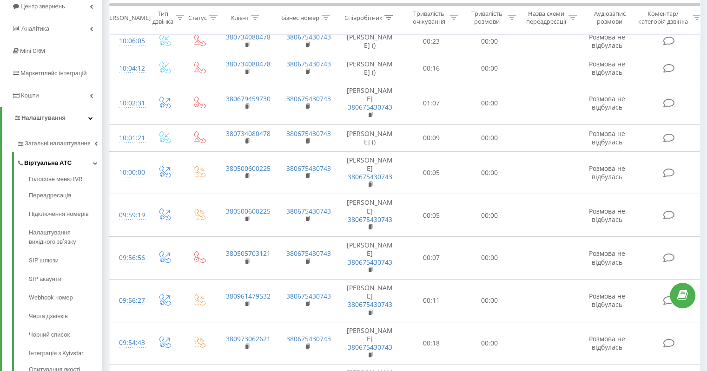
scroll to position [139, 0]
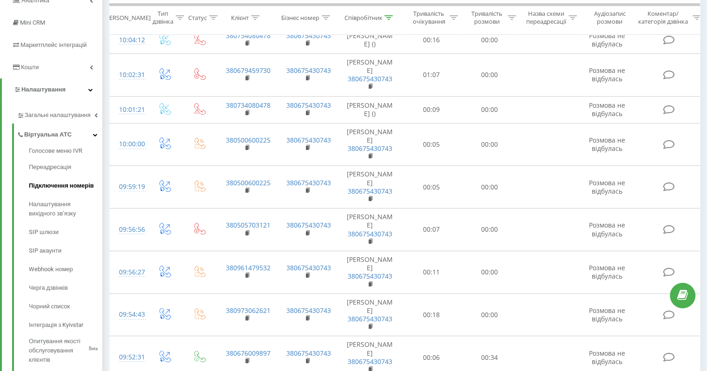
click at [76, 188] on span "Підключення номерів" at bounding box center [61, 185] width 65 height 9
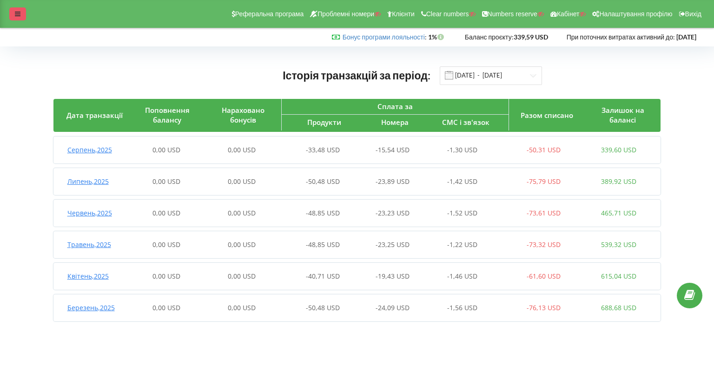
click at [13, 13] on div at bounding box center [17, 13] width 17 height 13
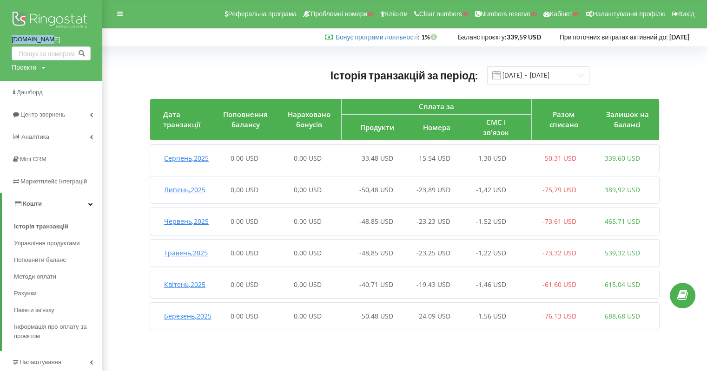
drag, startPoint x: 9, startPoint y: 42, endPoint x: 47, endPoint y: 39, distance: 38.3
click at [47, 39] on div "[DOMAIN_NAME] Проєкти Пошук" at bounding box center [51, 40] width 102 height 81
copy link "[DOMAIN_NAME]"
click at [33, 292] on span "Рахунки" at bounding box center [26, 293] width 25 height 9
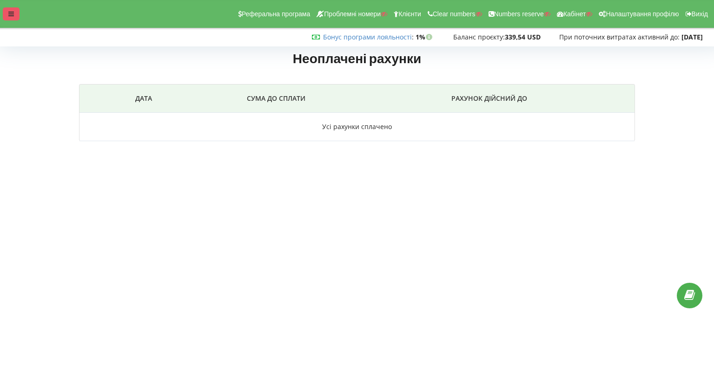
click at [6, 14] on div at bounding box center [11, 13] width 17 height 13
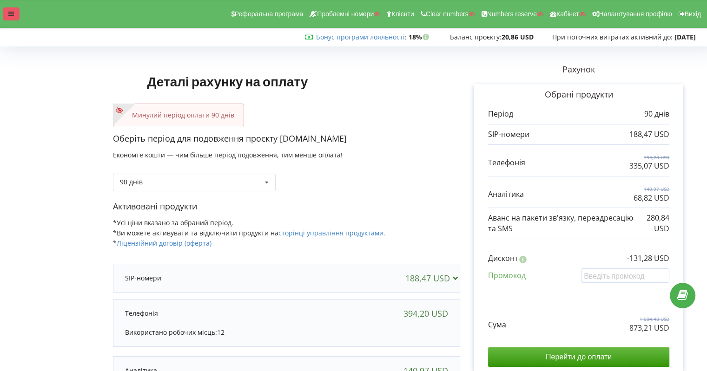
click at [11, 13] on icon at bounding box center [11, 14] width 6 height 7
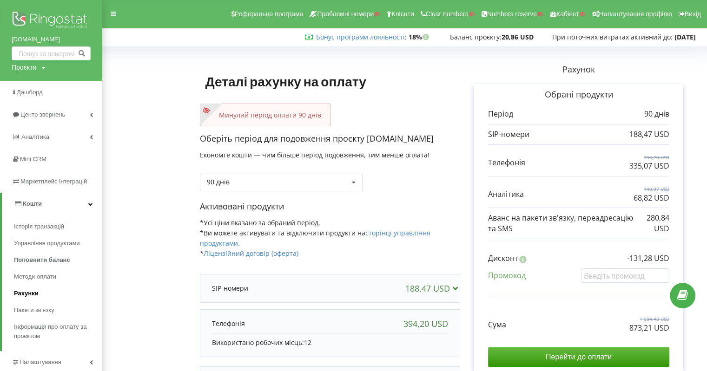
click at [29, 295] on span "Рахунки" at bounding box center [26, 293] width 25 height 9
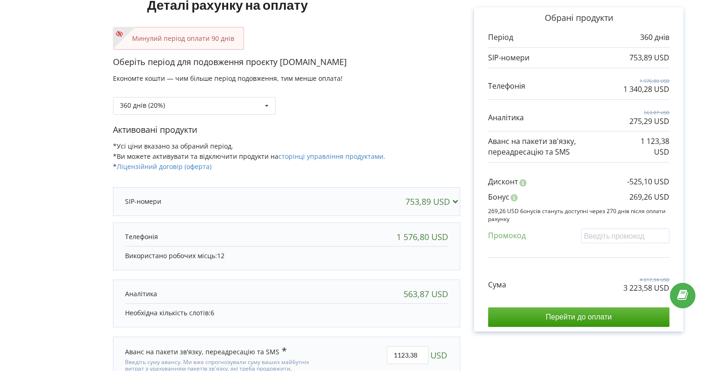
scroll to position [93, 0]
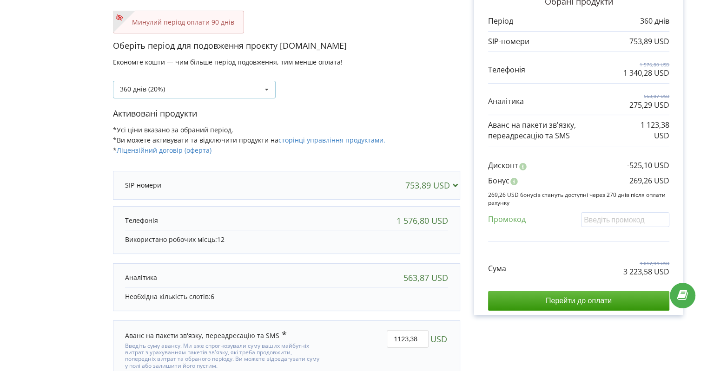
click at [166, 81] on div "360 днів (20%) Поповнити баланс без подовження" at bounding box center [194, 90] width 163 height 18
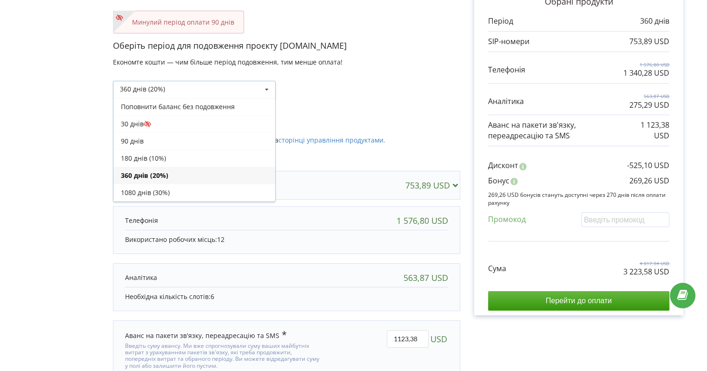
scroll to position [15, 0]
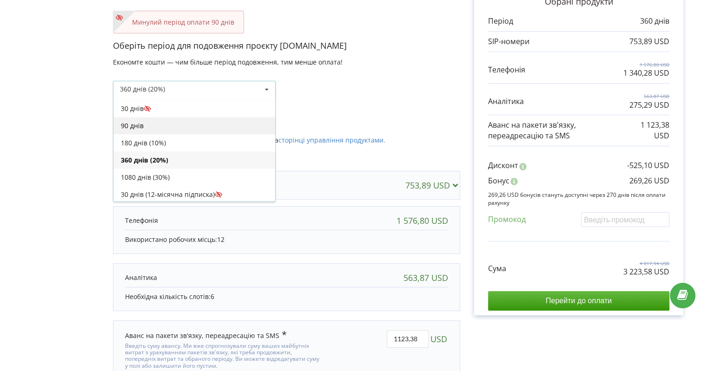
click at [158, 125] on div "90 днів" at bounding box center [194, 125] width 162 height 17
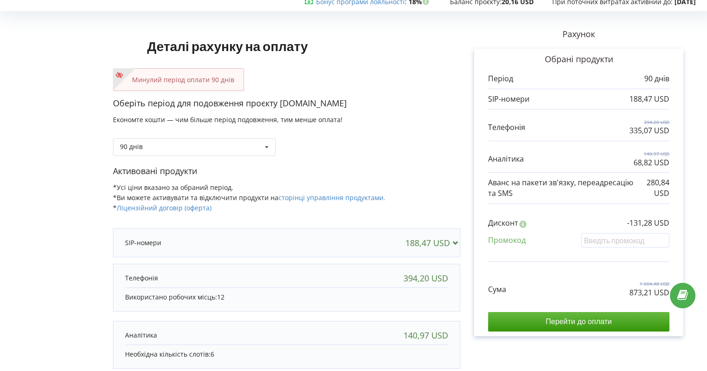
scroll to position [0, 0]
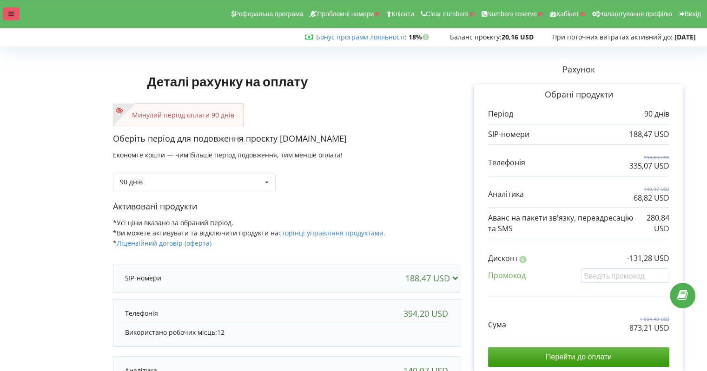
click at [10, 13] on icon at bounding box center [11, 14] width 6 height 7
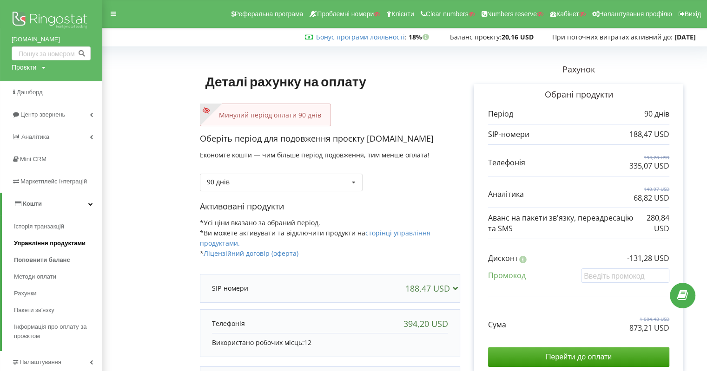
click at [35, 241] on span "Управління продуктами" at bounding box center [50, 243] width 72 height 9
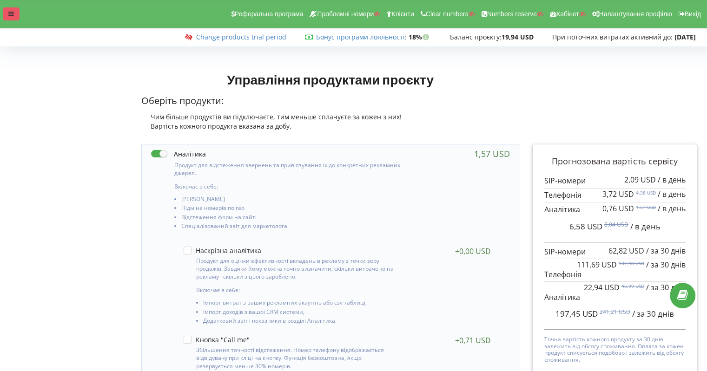
click at [6, 22] on div "Реферальна програма Проблемні номери Клієнти Clear numbers Numbers reserve Кабі…" at bounding box center [353, 14] width 720 height 28
click at [6, 18] on div at bounding box center [11, 13] width 17 height 13
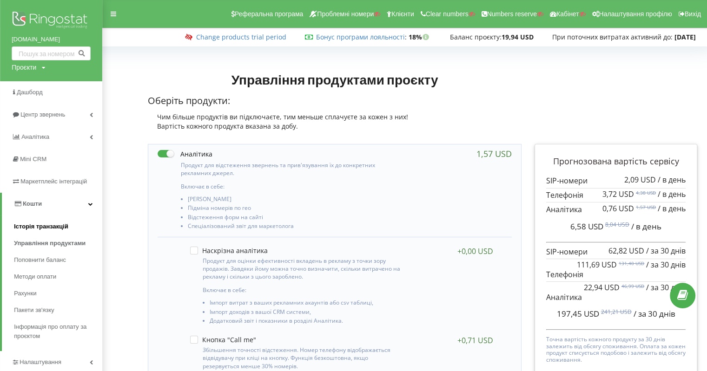
click at [38, 231] on span "Історія транзакцій" at bounding box center [41, 226] width 54 height 9
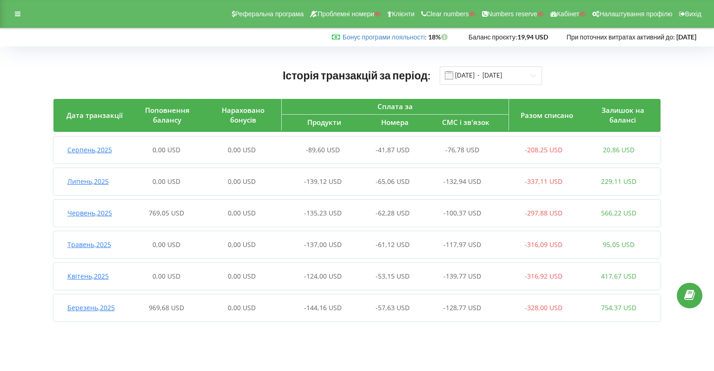
click at [81, 150] on span "Серпень , 2025" at bounding box center [89, 150] width 45 height 9
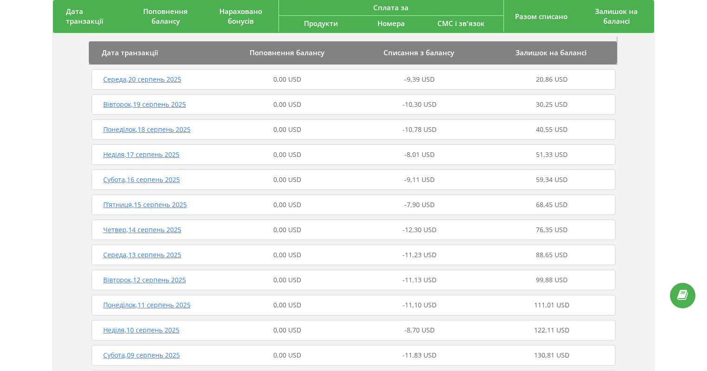
scroll to position [139, 0]
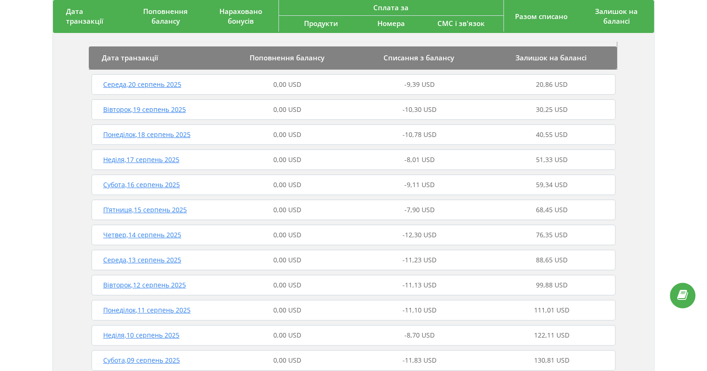
click at [146, 286] on span "Вівторок , 12 серпень 2025" at bounding box center [144, 285] width 83 height 9
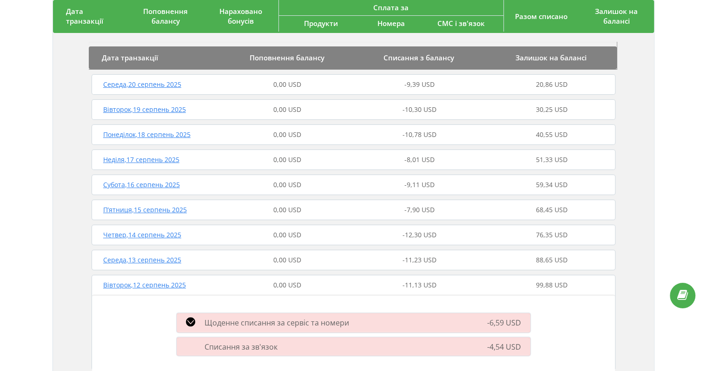
click at [147, 260] on span "Середа , 13 серпень 2025" at bounding box center [142, 260] width 78 height 9
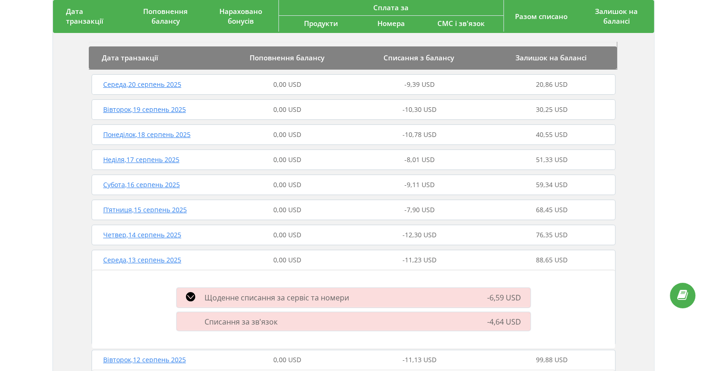
click at [159, 236] on span "Четвер , 14 серпень 2025" at bounding box center [142, 235] width 78 height 9
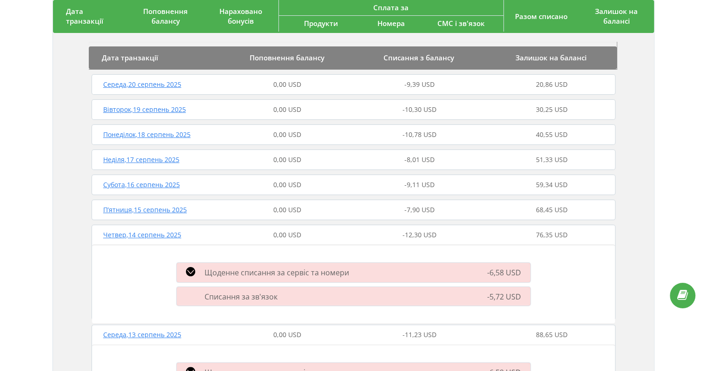
click at [158, 209] on span "П’ятниця , 15 серпень 2025" at bounding box center [145, 209] width 84 height 9
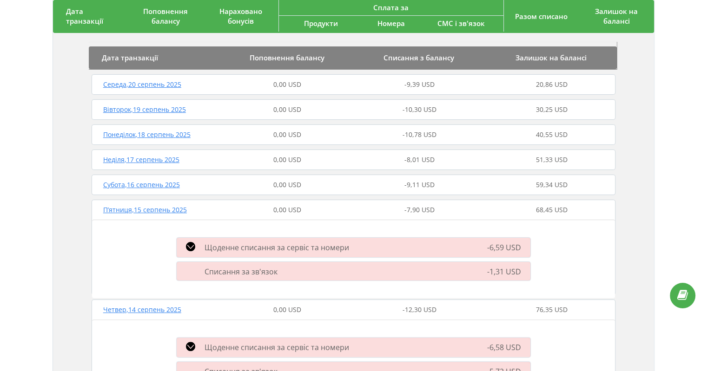
click at [160, 186] on span "Субота , 16 серпень 2025" at bounding box center [141, 184] width 77 height 9
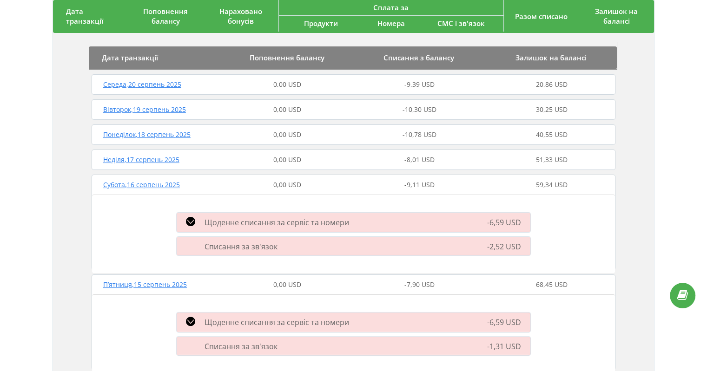
click at [162, 186] on span "Субота , 16 серпень 2025" at bounding box center [141, 184] width 77 height 9
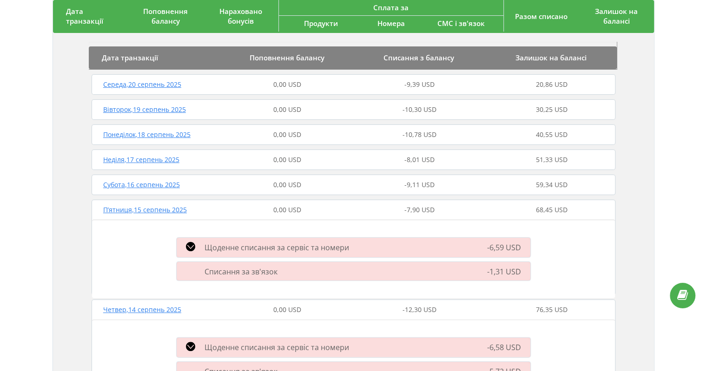
click at [164, 206] on span "П’ятниця , 15 серпень 2025" at bounding box center [145, 209] width 84 height 9
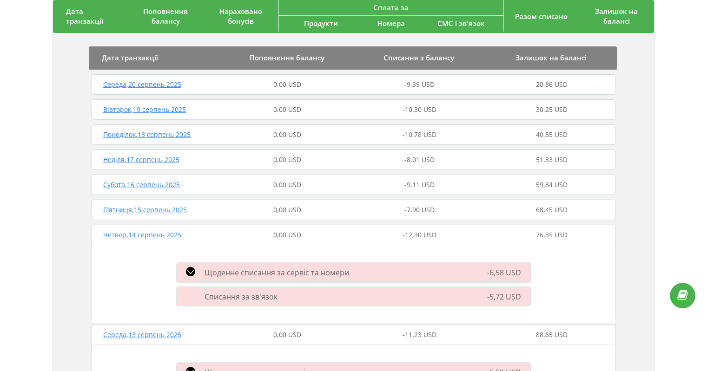
click at [167, 235] on span "Четвер , 14 серпень 2025" at bounding box center [142, 235] width 78 height 9
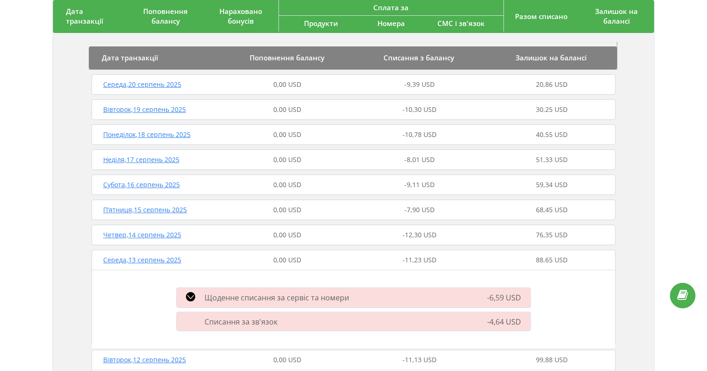
click at [159, 261] on span "Середа , 13 серпень 2025" at bounding box center [142, 260] width 78 height 9
